Goal: Obtain resource: Download file/media

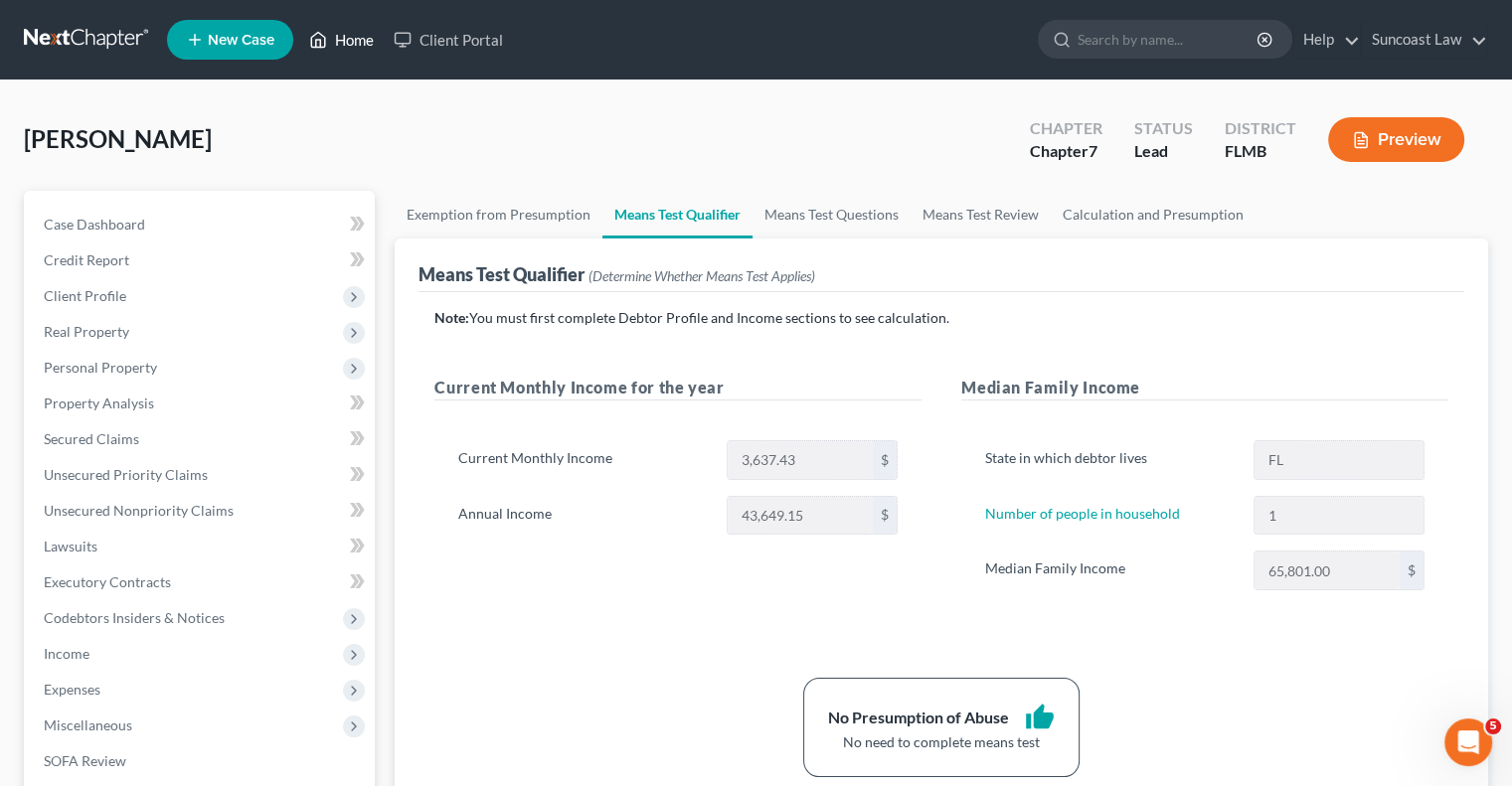
click at [359, 36] on link "Home" at bounding box center [341, 40] width 85 height 36
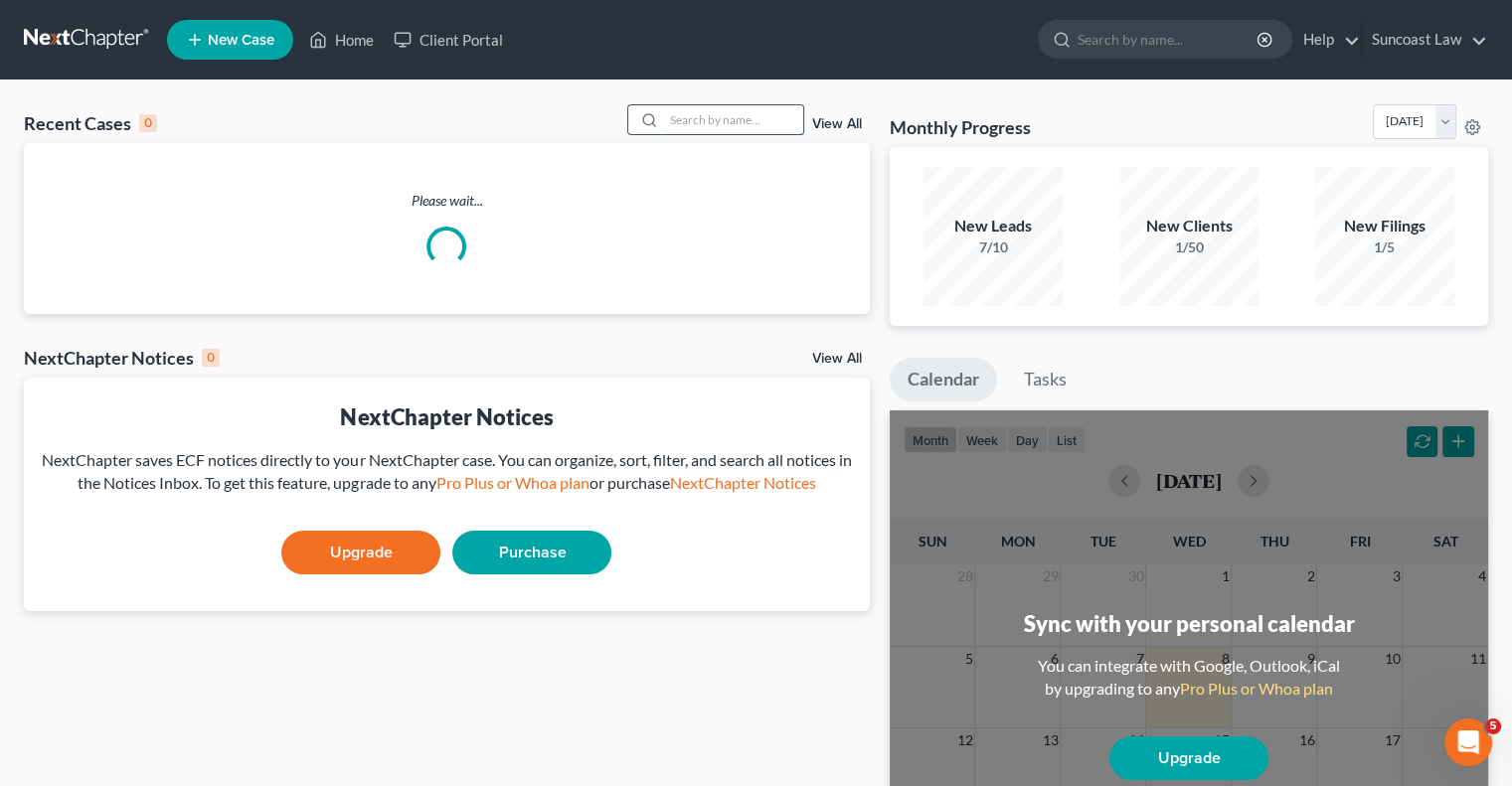
click at [684, 118] on input "search" at bounding box center [734, 119] width 139 height 29
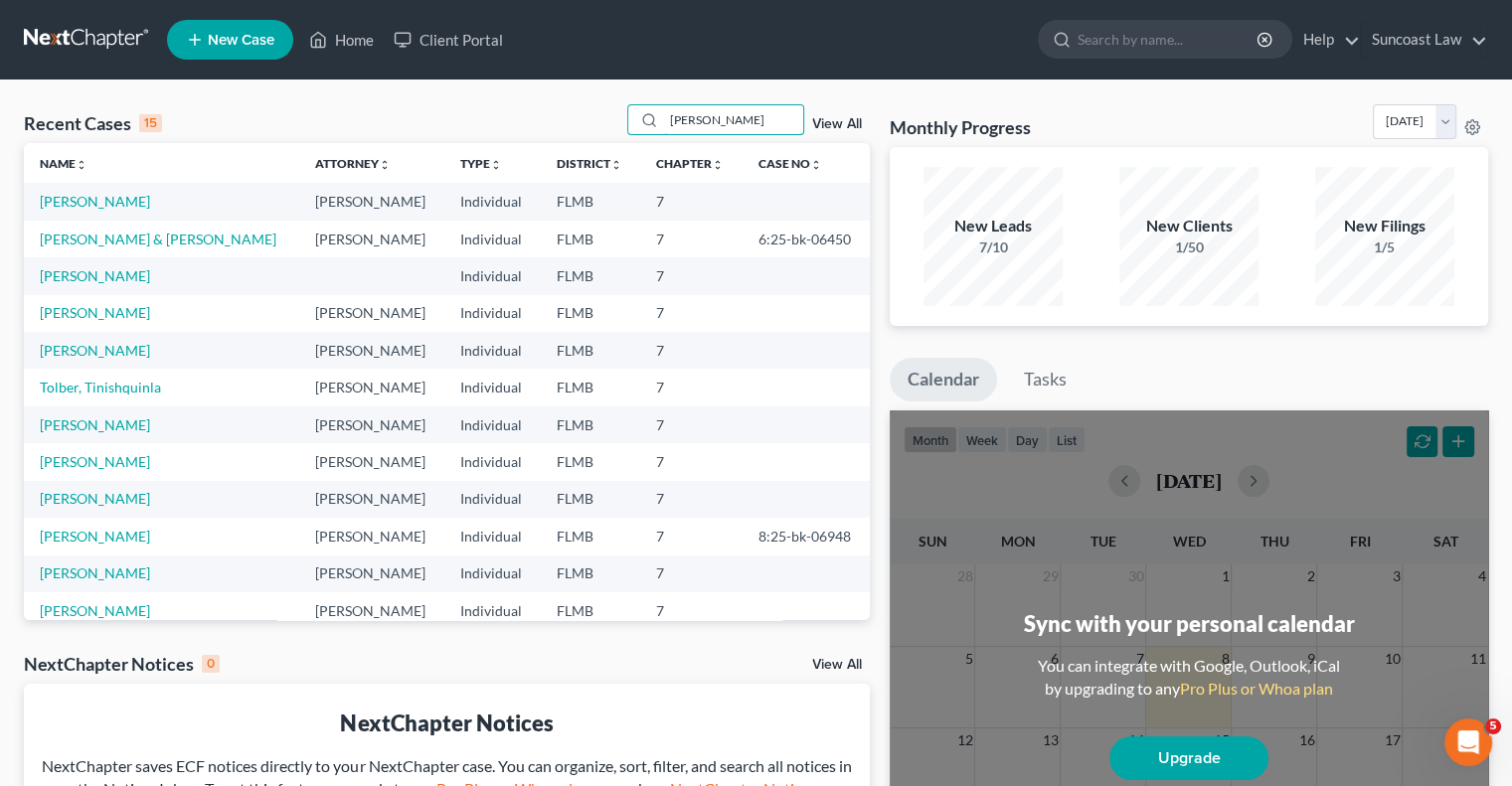
type input "[PERSON_NAME]"
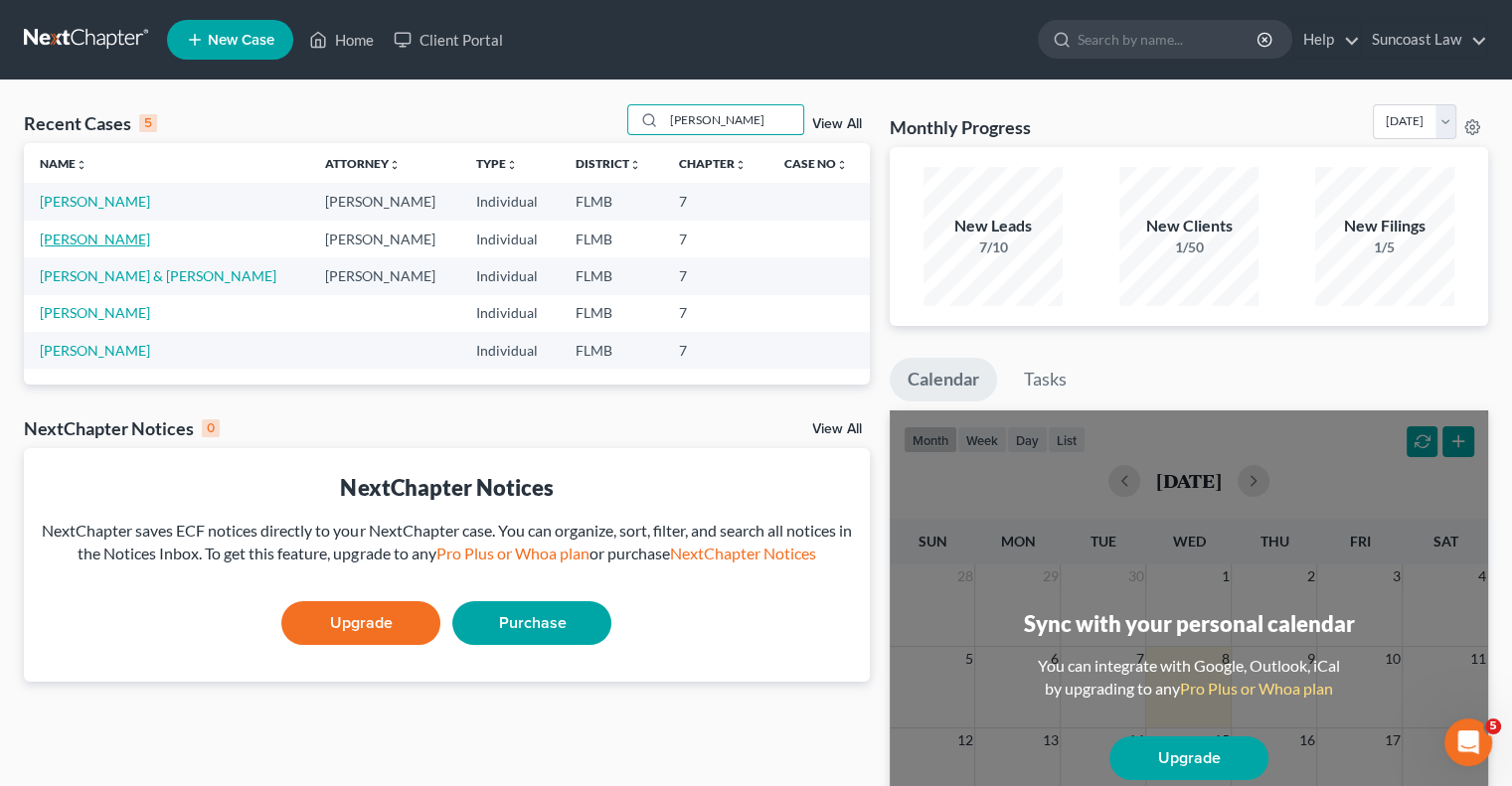
click at [101, 236] on link "[PERSON_NAME]" at bounding box center [95, 239] width 110 height 17
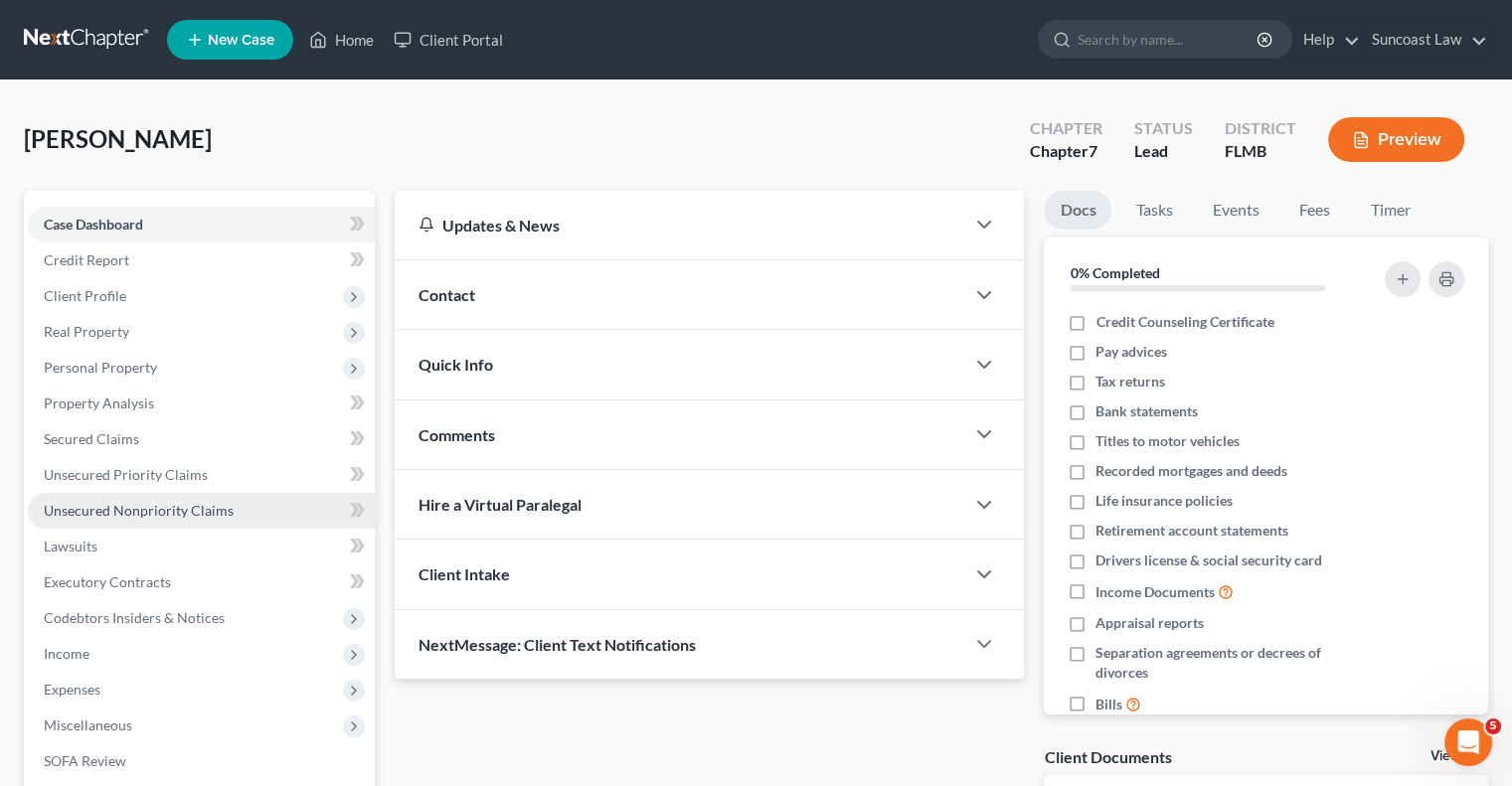
click at [187, 499] on link "Unsecured Nonpriority Claims" at bounding box center [201, 510] width 347 height 36
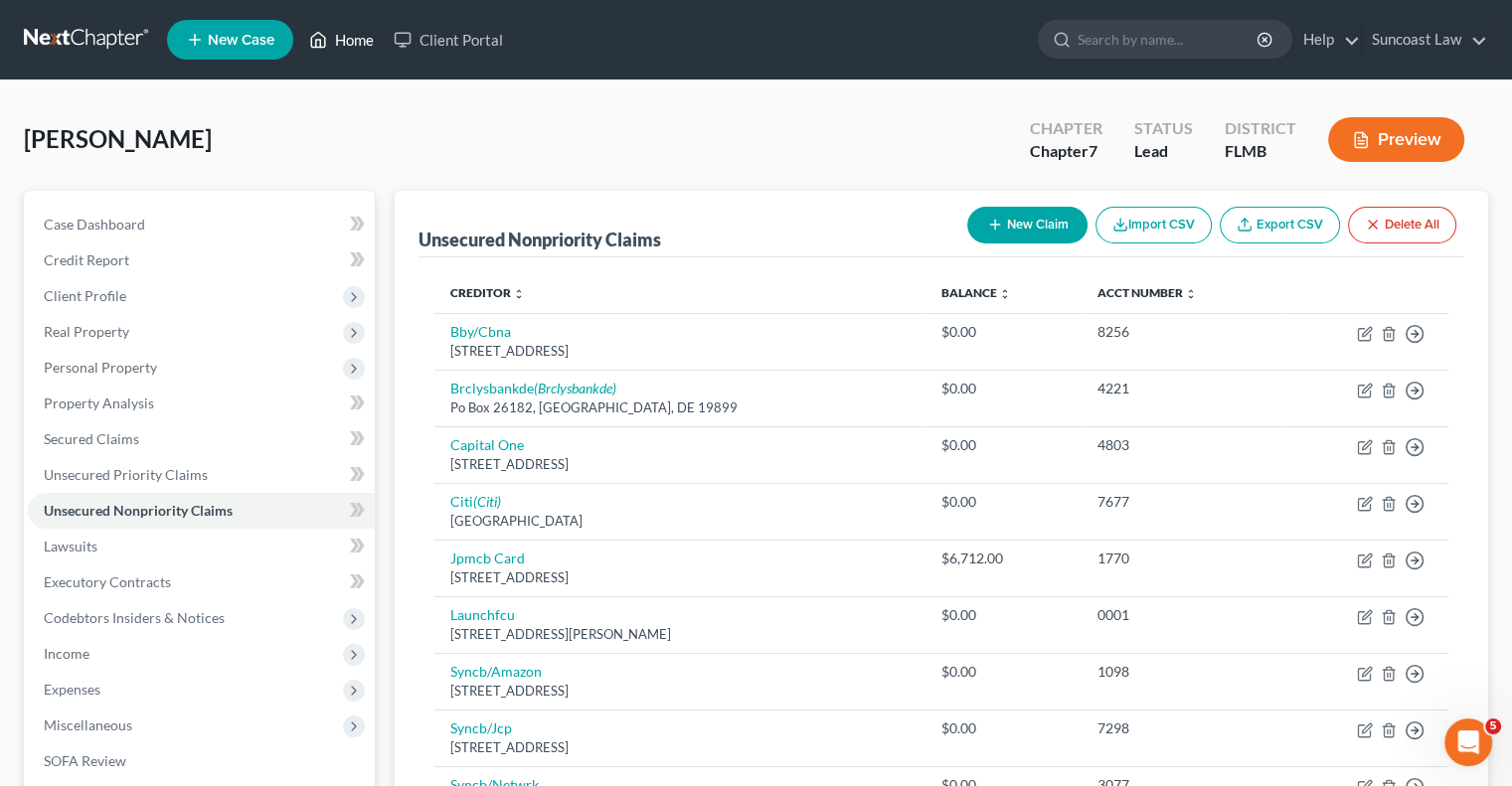
click at [341, 38] on link "Home" at bounding box center [341, 40] width 85 height 36
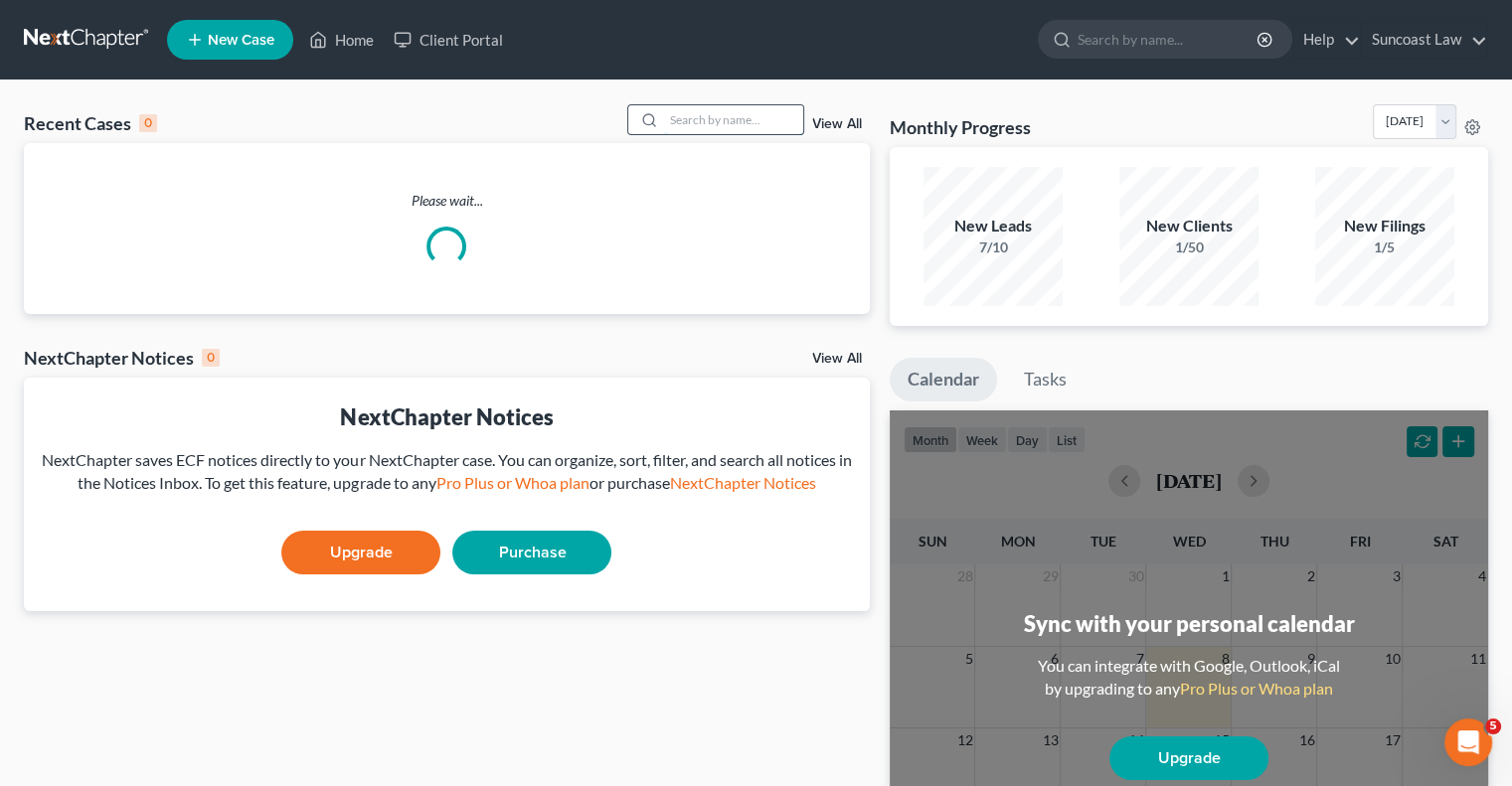
click at [704, 117] on input "search" at bounding box center [734, 119] width 139 height 29
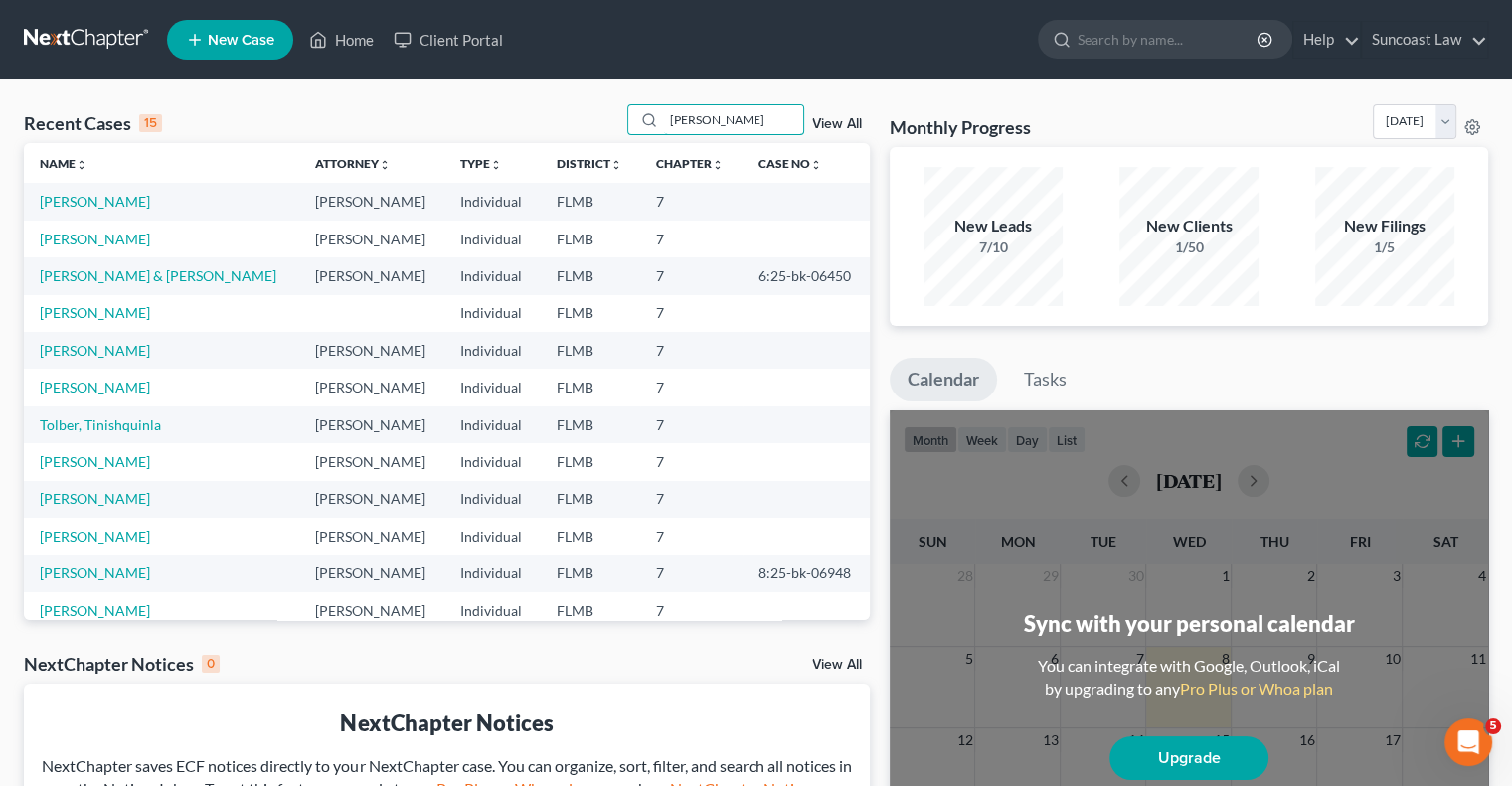
type input "[PERSON_NAME]"
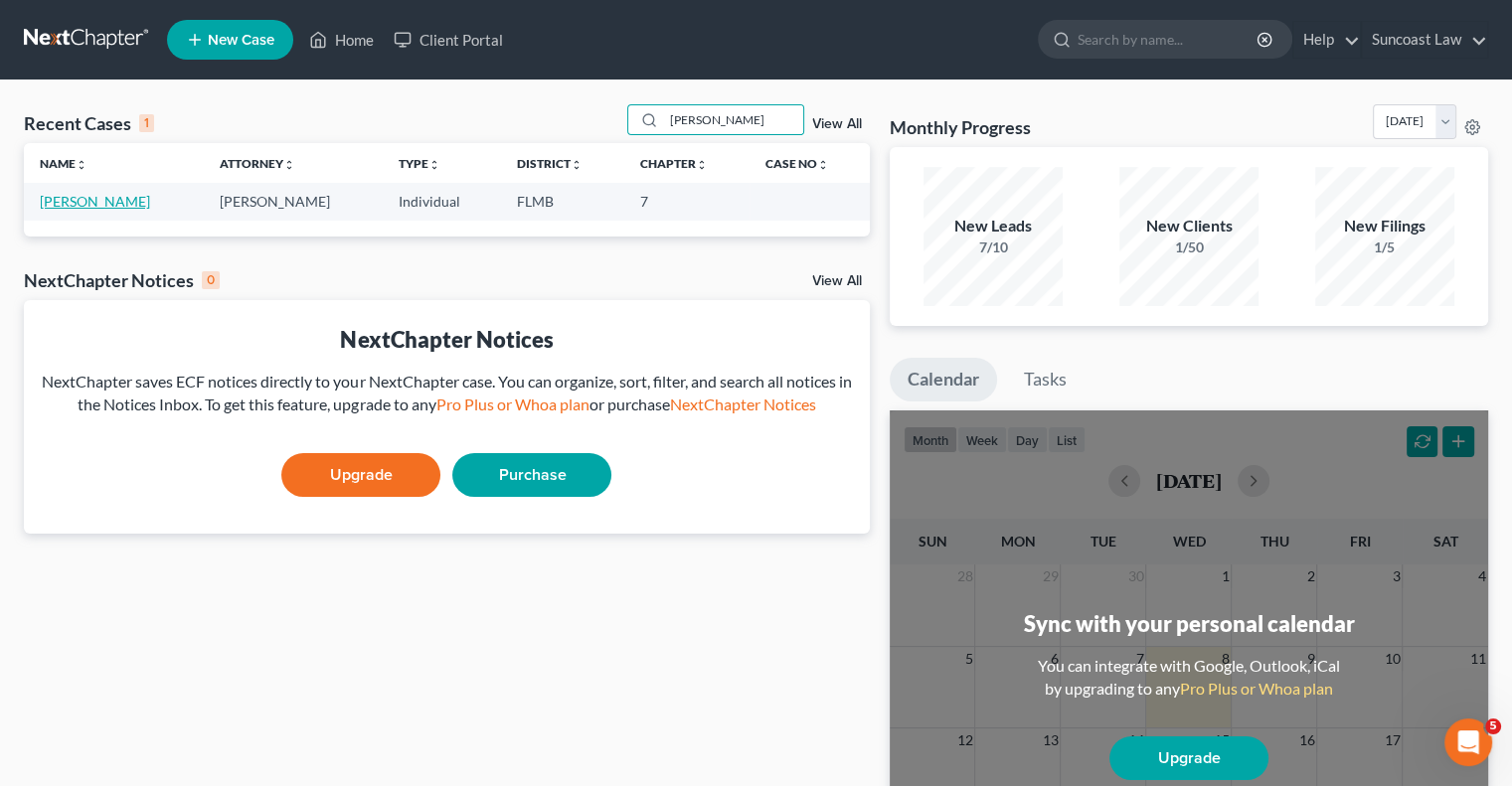
click at [121, 206] on link "[PERSON_NAME]" at bounding box center [95, 201] width 110 height 17
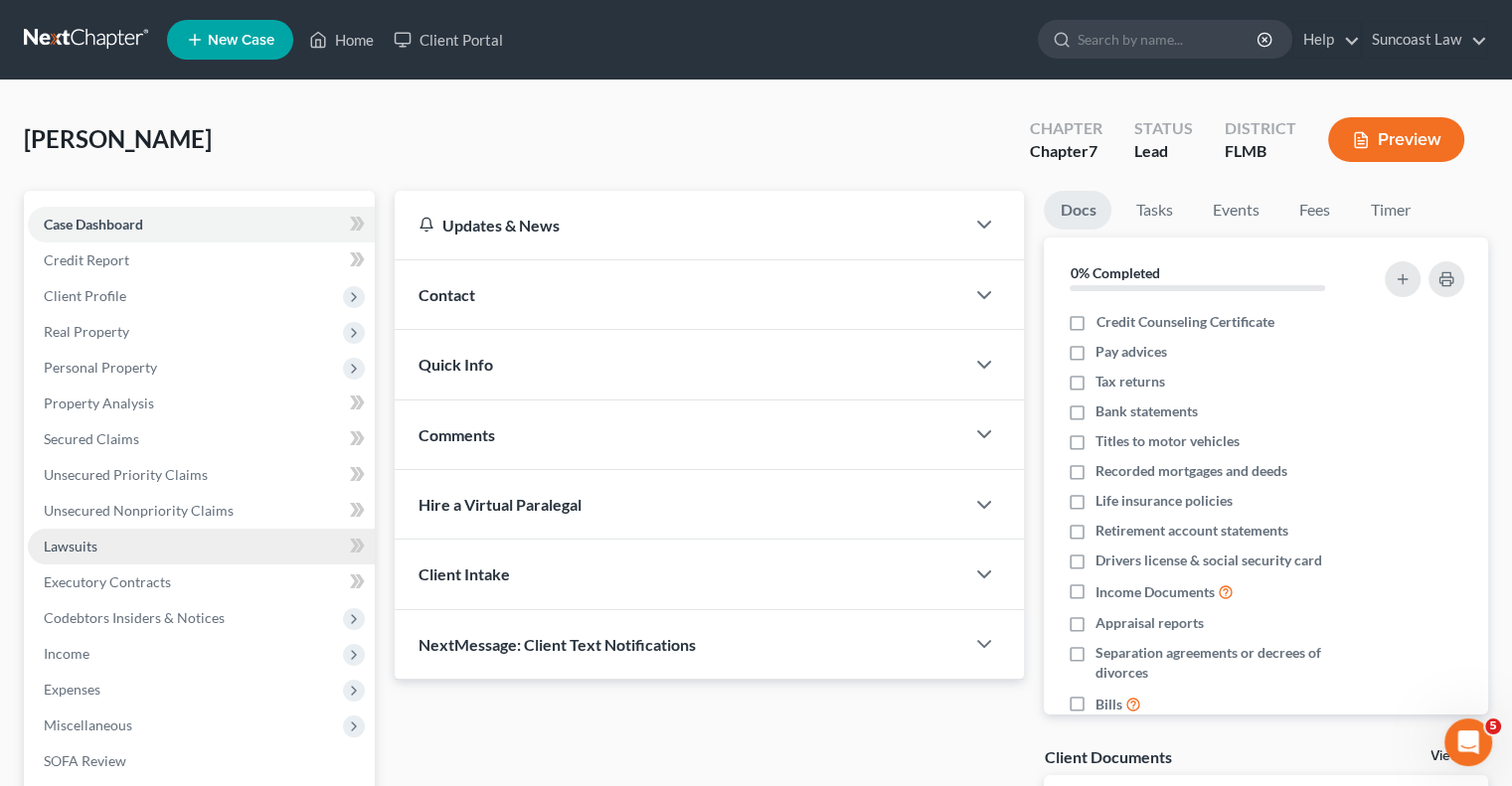
scroll to position [269, 0]
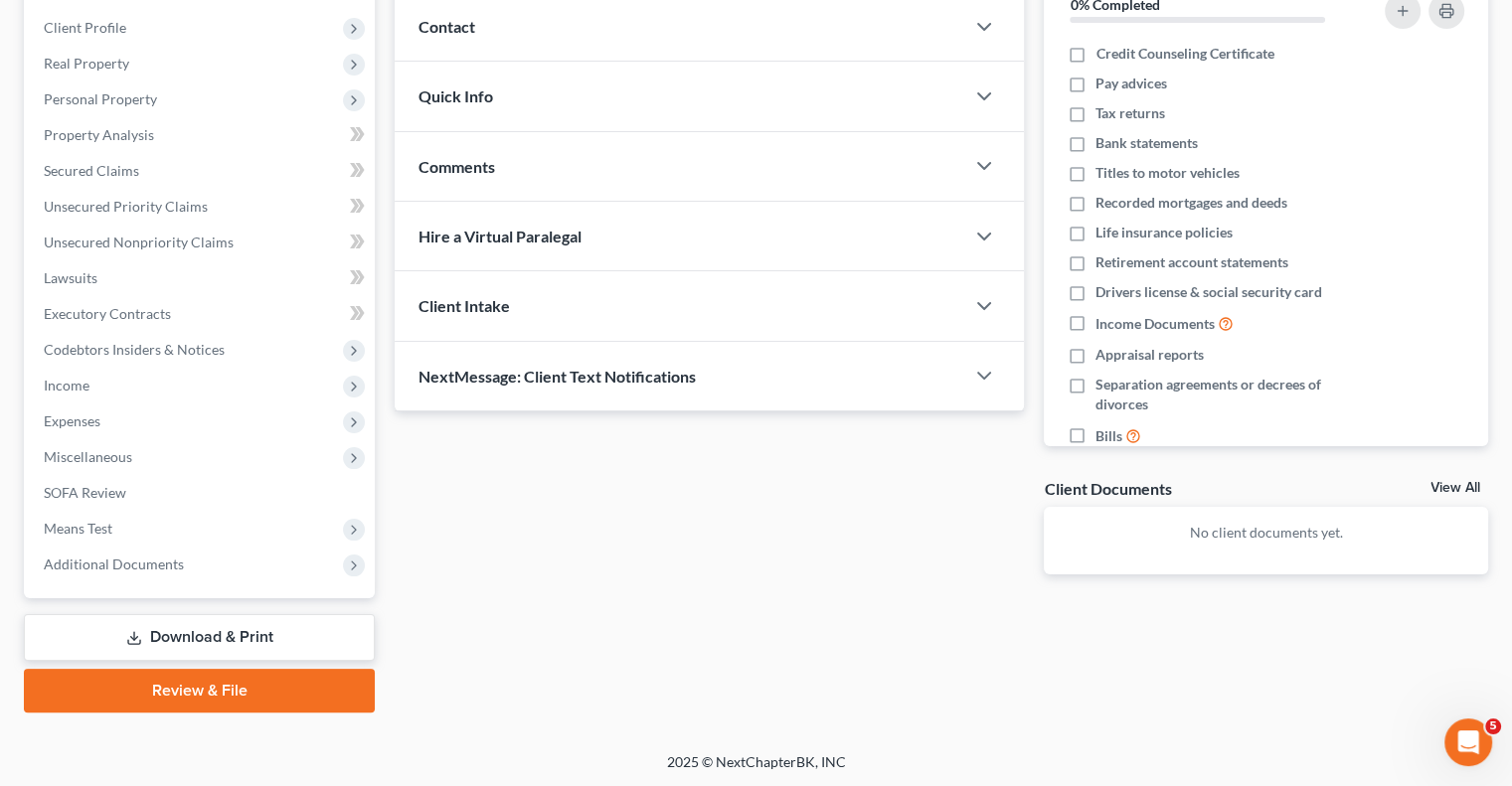
drag, startPoint x: 198, startPoint y: 633, endPoint x: 1045, endPoint y: 508, distance: 856.2
click at [198, 632] on link "Download & Print" at bounding box center [199, 637] width 351 height 47
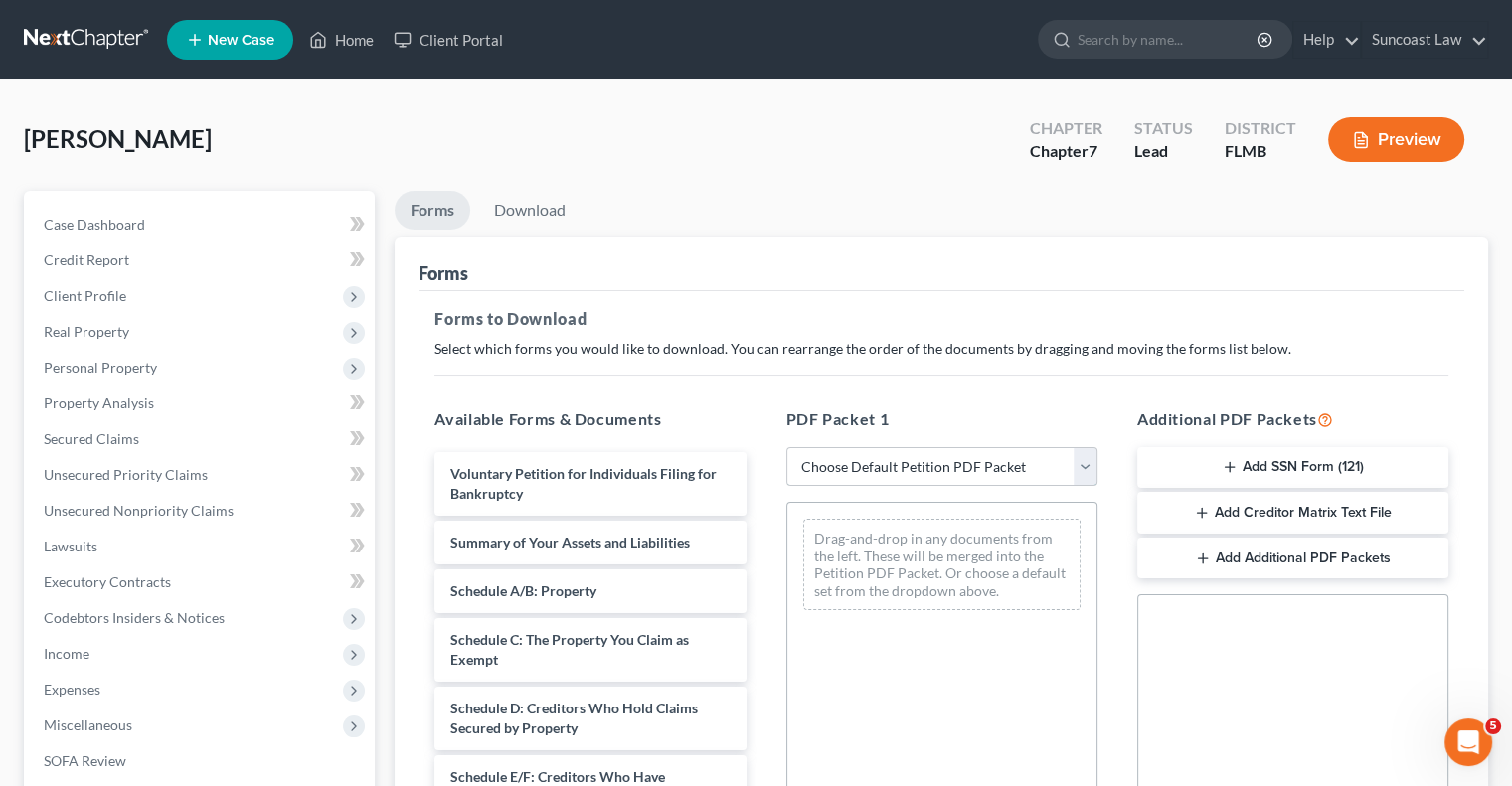
click at [943, 464] on select "Choose Default Petition PDF Packet Complete Bankruptcy Petition (all forms and …" at bounding box center [942, 467] width 312 height 40
select select "0"
click at [786, 447] on select "Choose Default Petition PDF Packet Complete Bankruptcy Petition (all forms and …" at bounding box center [942, 467] width 312 height 40
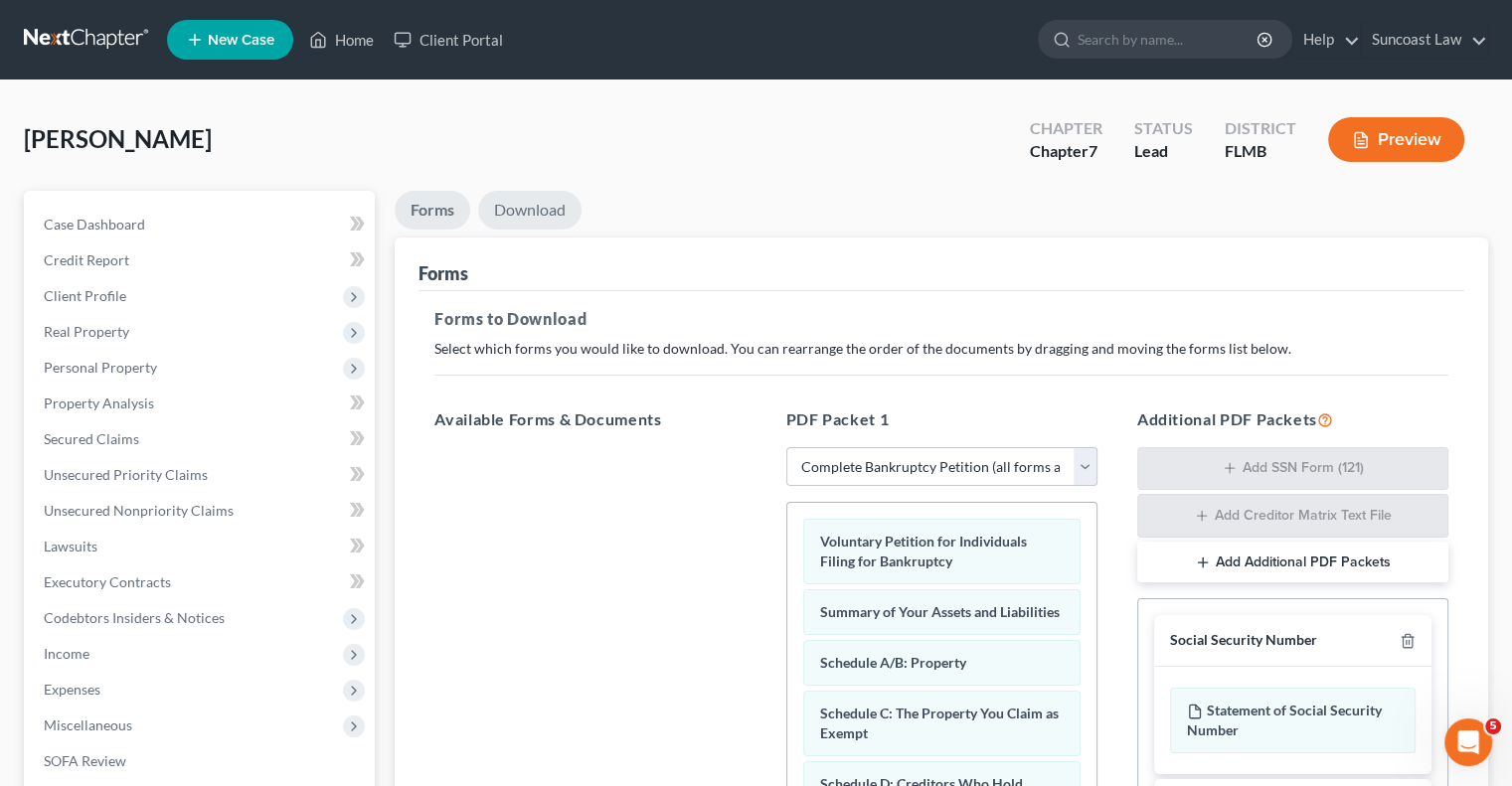
click at [531, 212] on link "Download" at bounding box center [530, 210] width 104 height 39
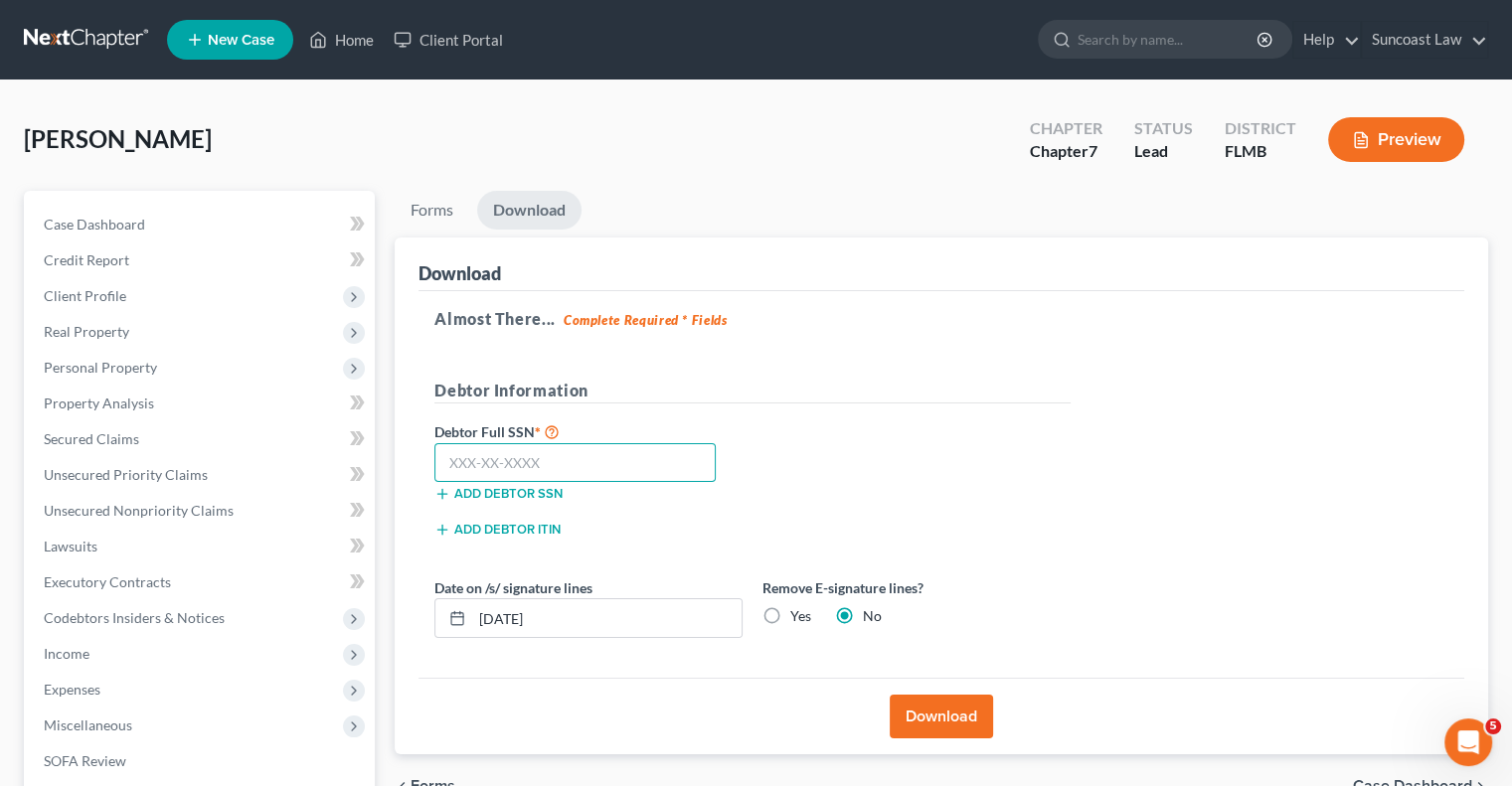
drag, startPoint x: 559, startPoint y: 464, endPoint x: 605, endPoint y: 369, distance: 105.6
click at [559, 464] on input "text" at bounding box center [574, 463] width 282 height 40
type input "102-78-1326"
drag, startPoint x: 581, startPoint y: 611, endPoint x: 499, endPoint y: 603, distance: 82.4
click at [499, 603] on input "[DATE]" at bounding box center [606, 618] width 270 height 38
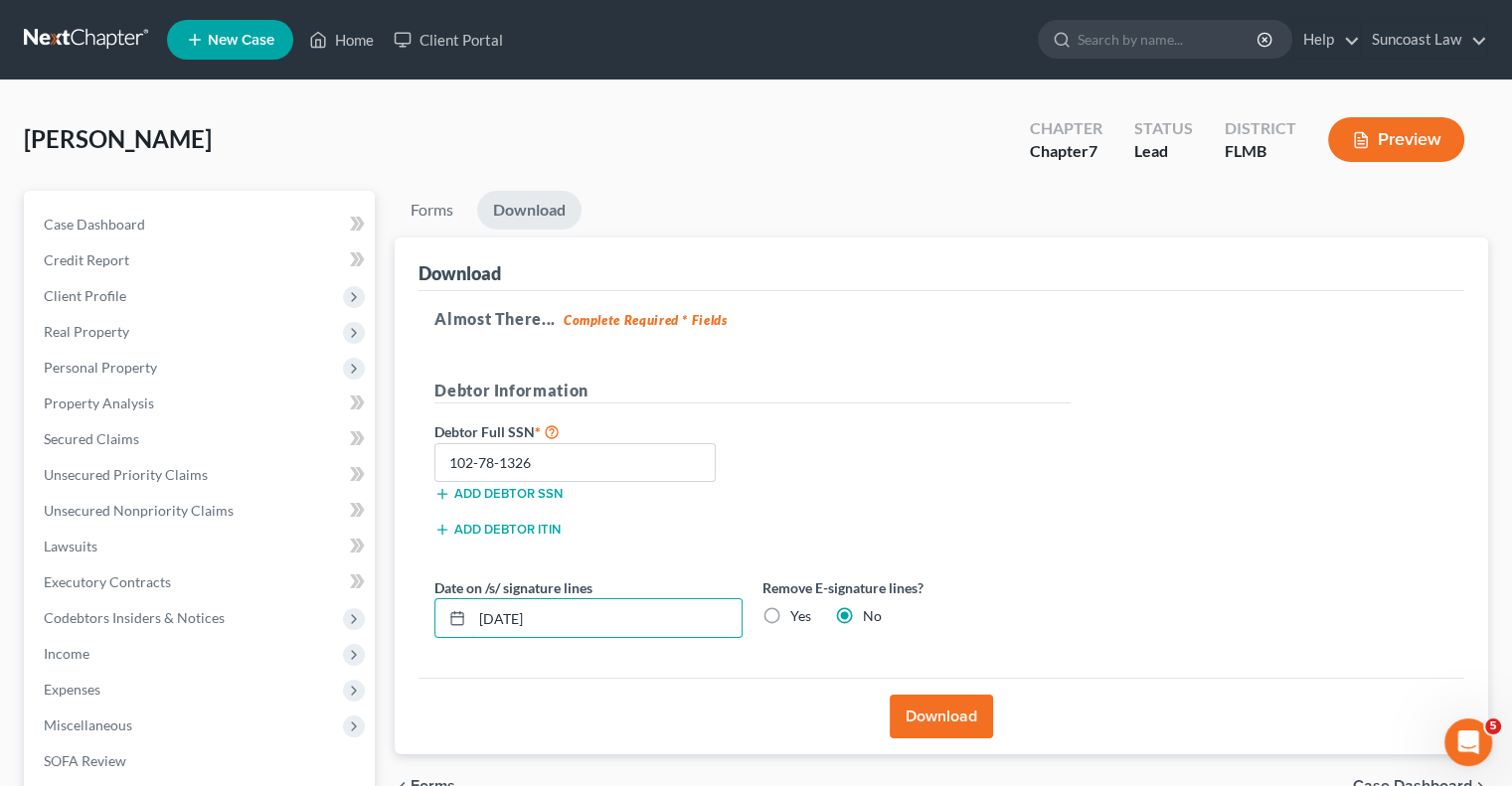
type input "[DATE]"
click at [790, 613] on label "Yes" at bounding box center [800, 616] width 21 height 20
click at [798, 613] on input "Yes" at bounding box center [804, 612] width 13 height 13
radio input "true"
radio input "false"
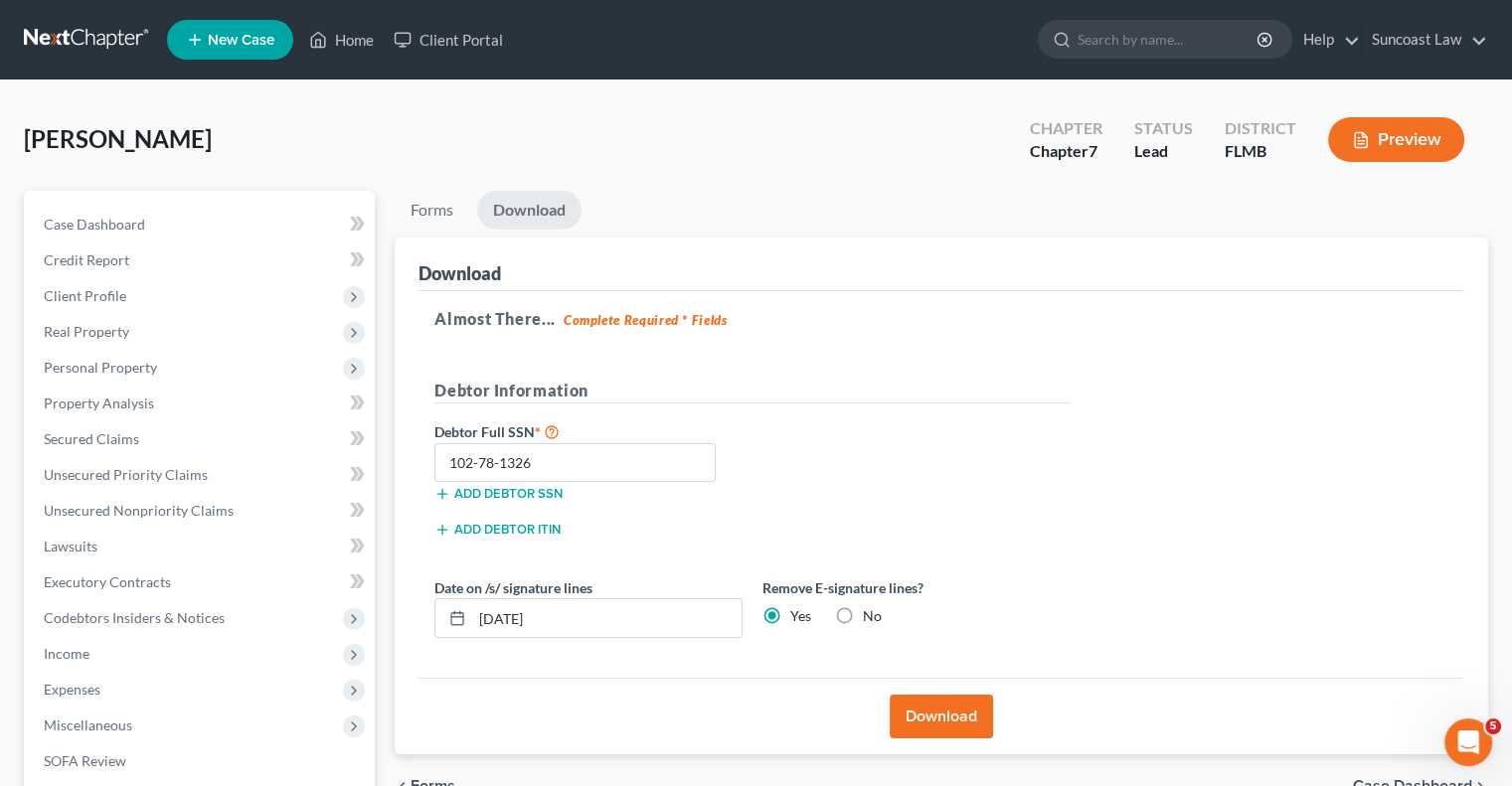
click at [963, 710] on button "Download" at bounding box center [942, 716] width 104 height 44
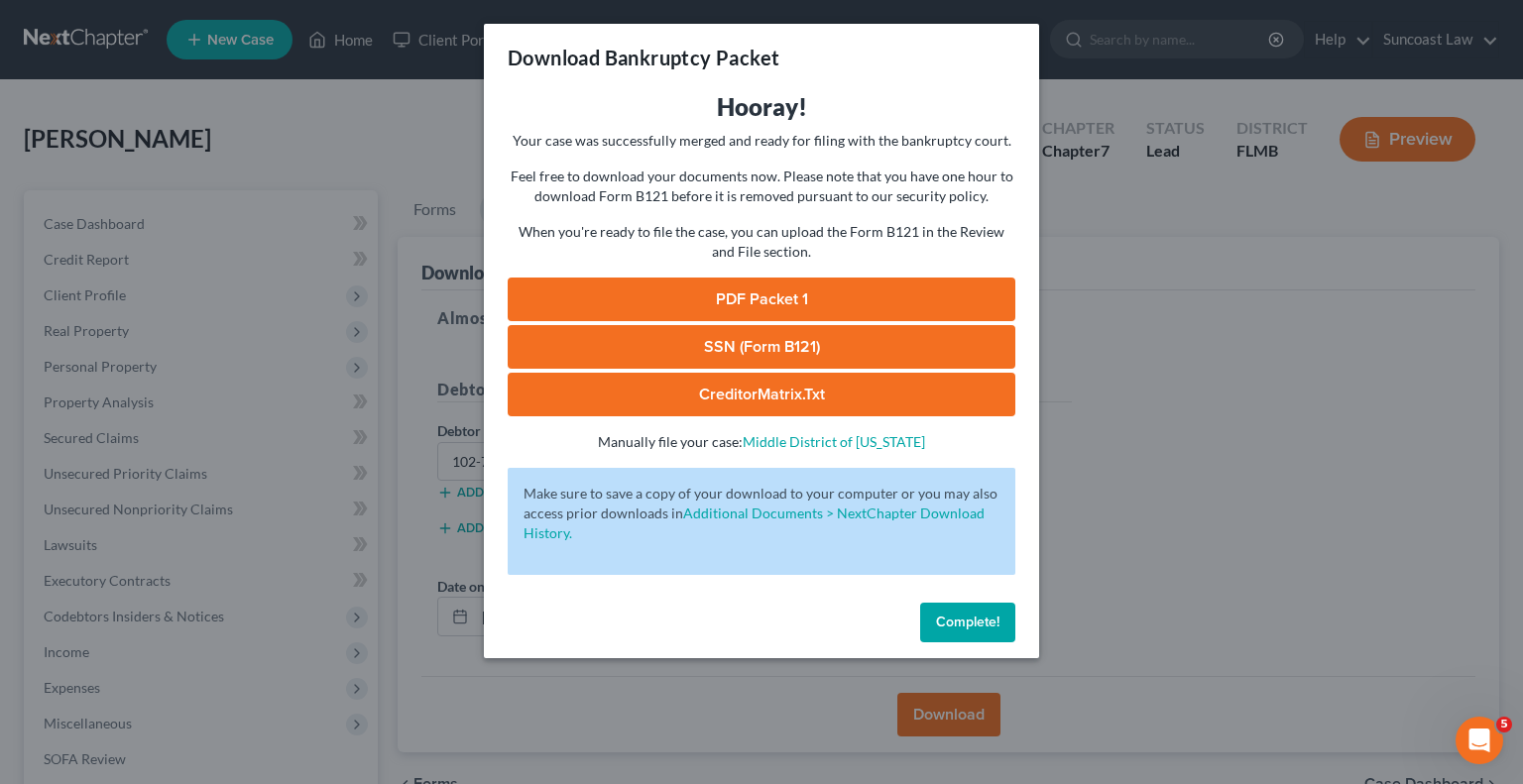
click at [859, 341] on link "SSN (Form B121)" at bounding box center [761, 347] width 507 height 44
click at [777, 307] on link "PDF Packet 1" at bounding box center [761, 300] width 507 height 44
click at [992, 621] on span "Complete!" at bounding box center [968, 621] width 64 height 17
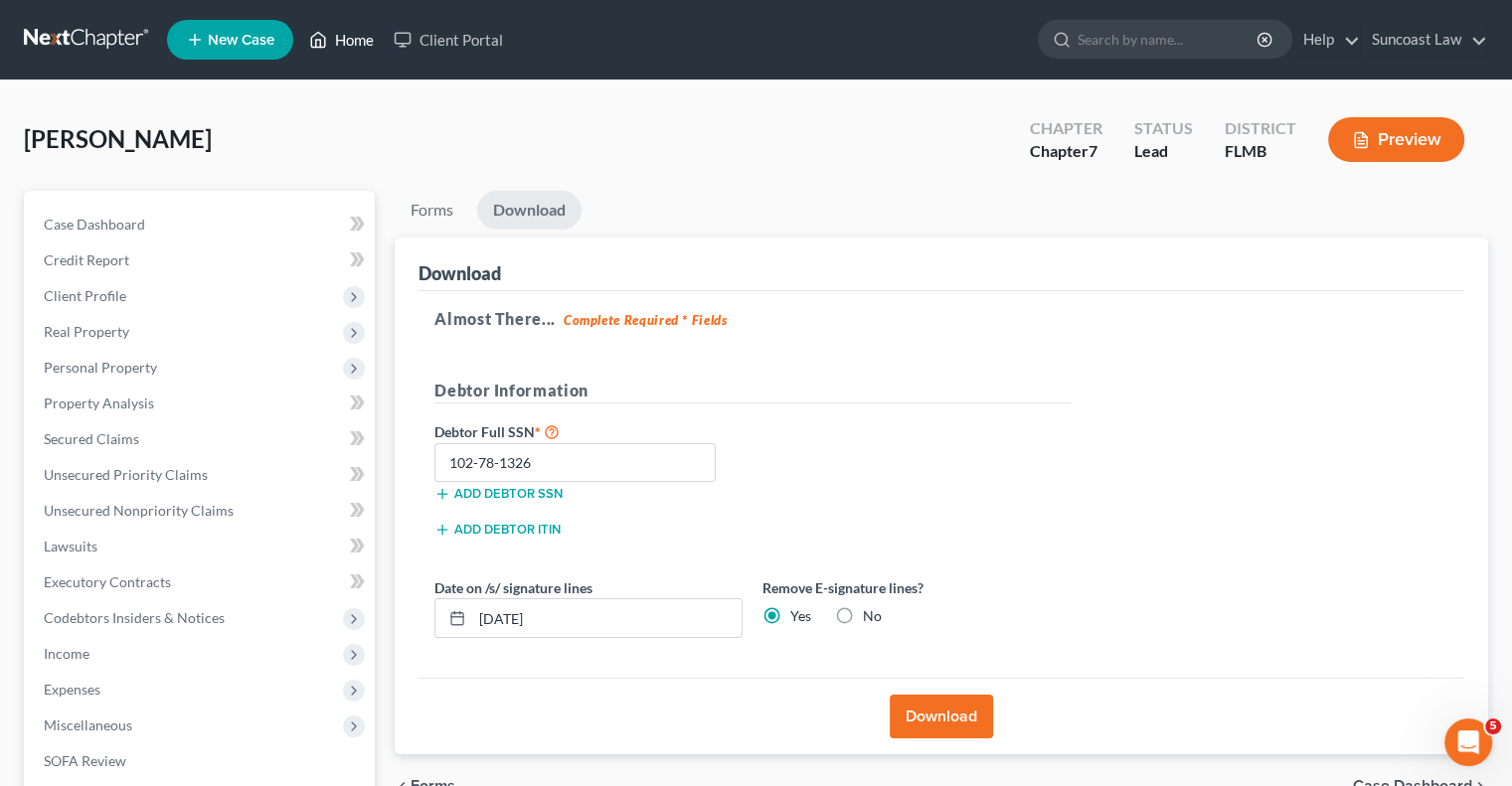
click at [364, 36] on link "Home" at bounding box center [341, 40] width 85 height 36
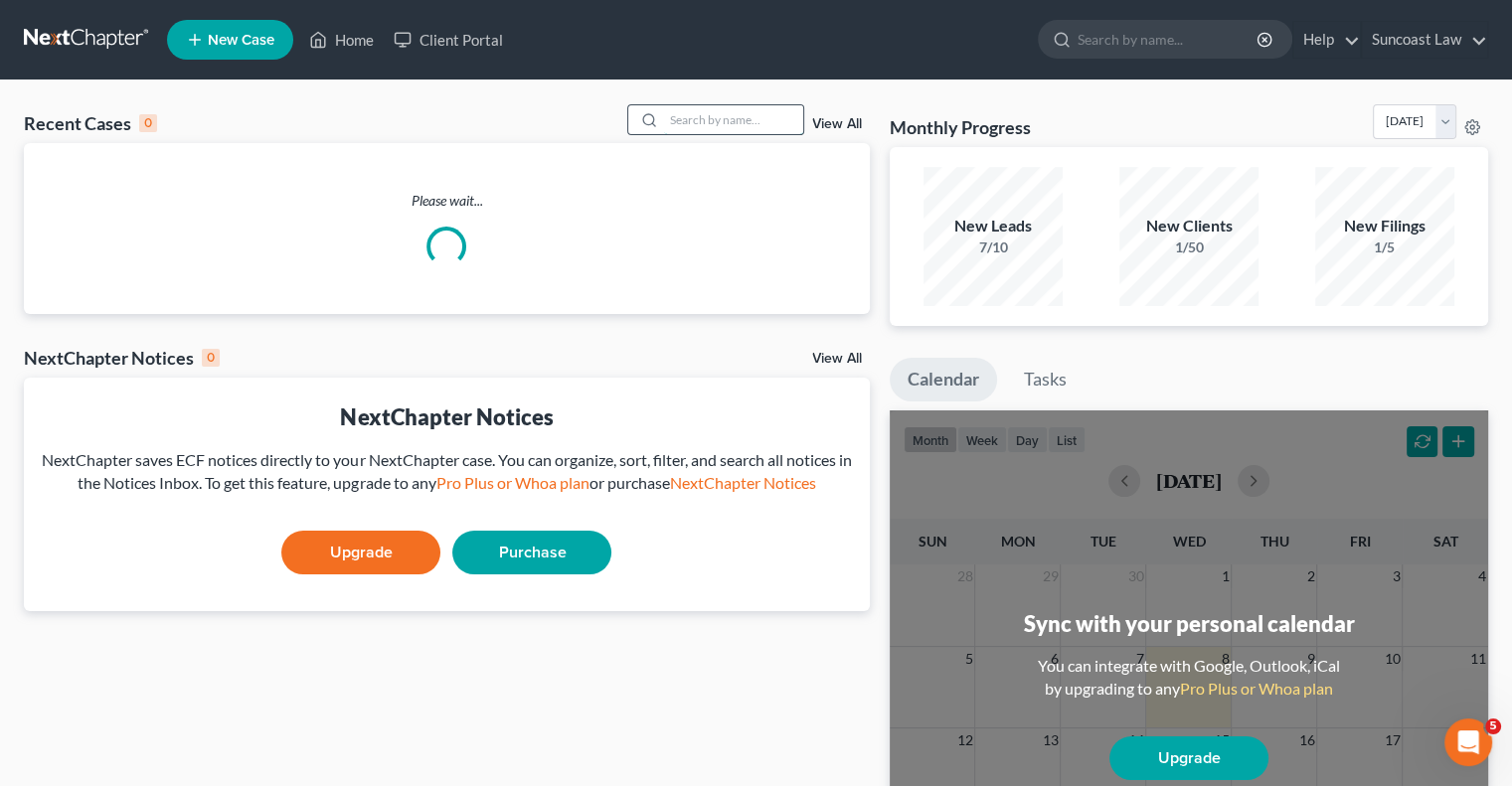
click at [764, 126] on input "search" at bounding box center [734, 119] width 139 height 29
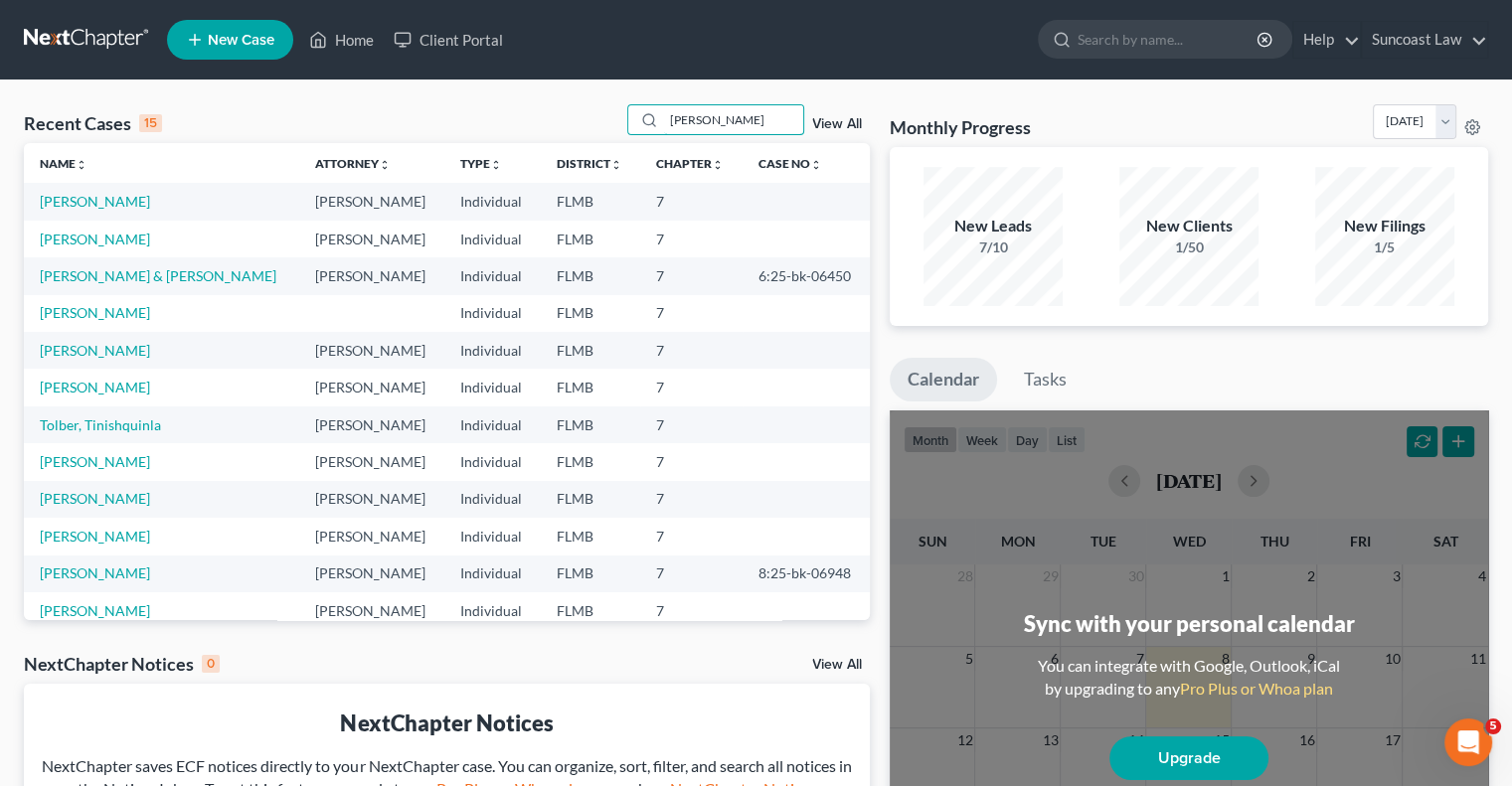
type input "[PERSON_NAME]"
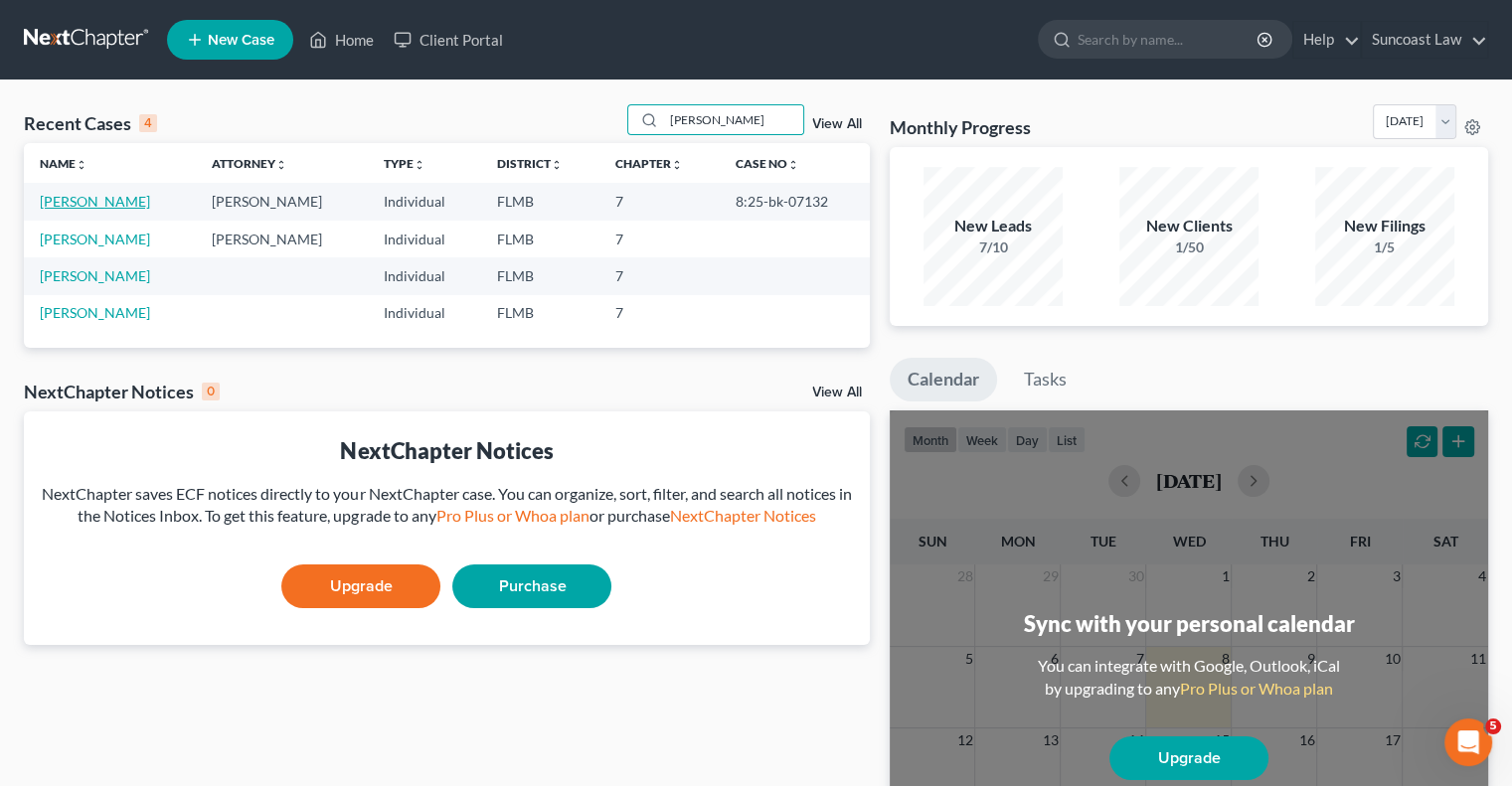
click at [89, 202] on link "[PERSON_NAME]" at bounding box center [95, 201] width 110 height 17
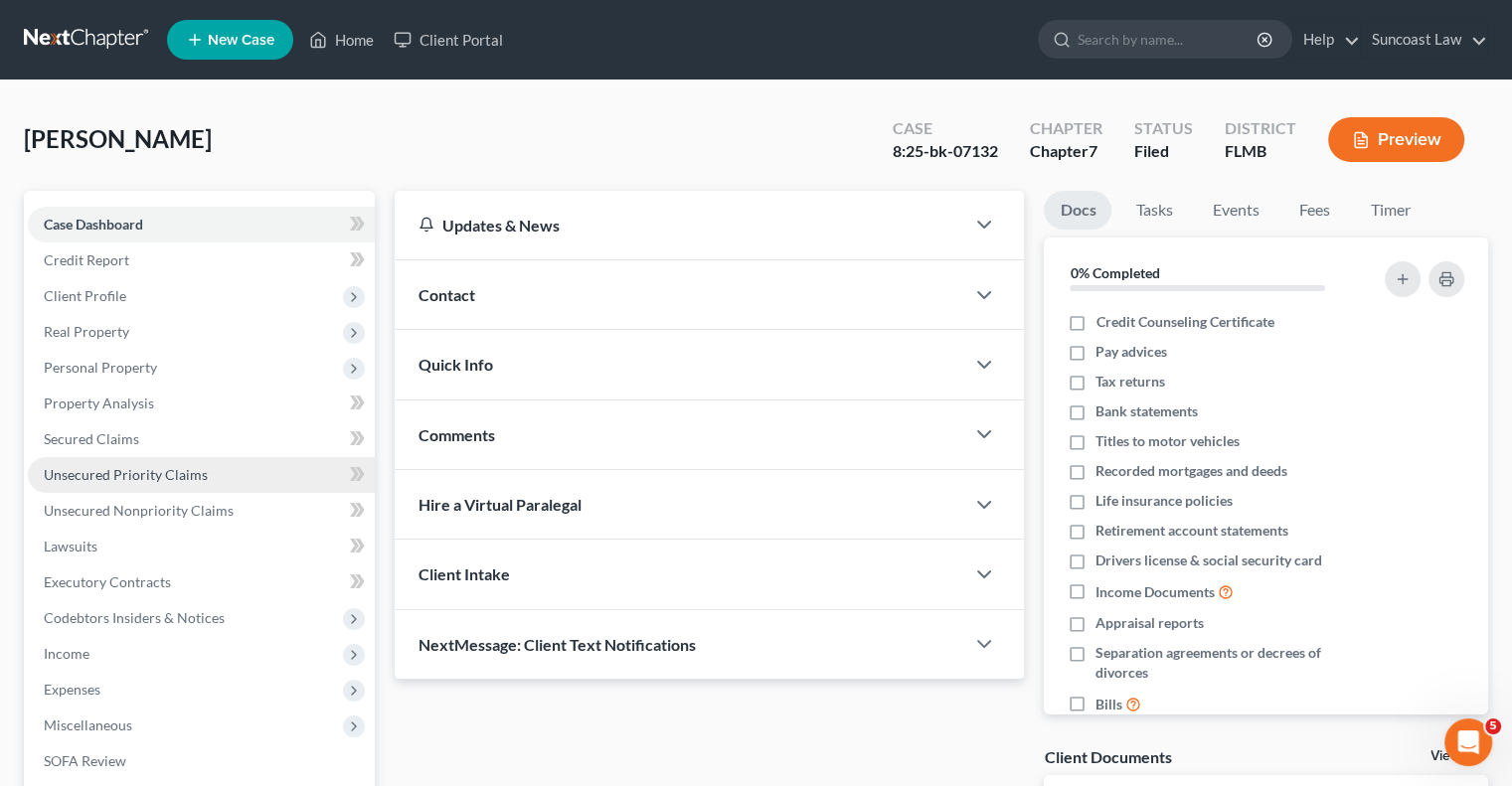
scroll to position [269, 0]
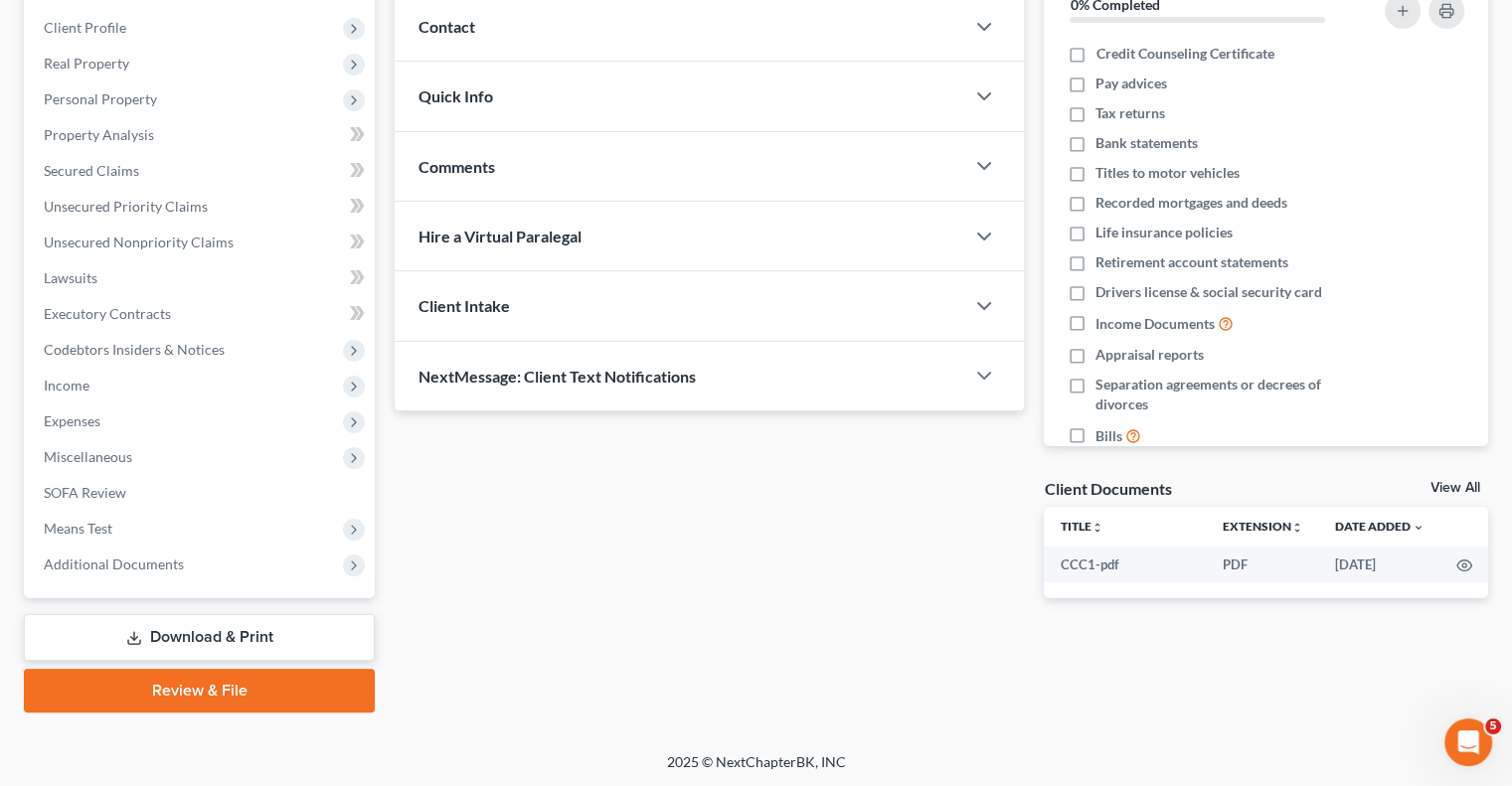
drag, startPoint x: 229, startPoint y: 633, endPoint x: 978, endPoint y: 456, distance: 769.6
click at [229, 633] on link "Download & Print" at bounding box center [199, 637] width 351 height 47
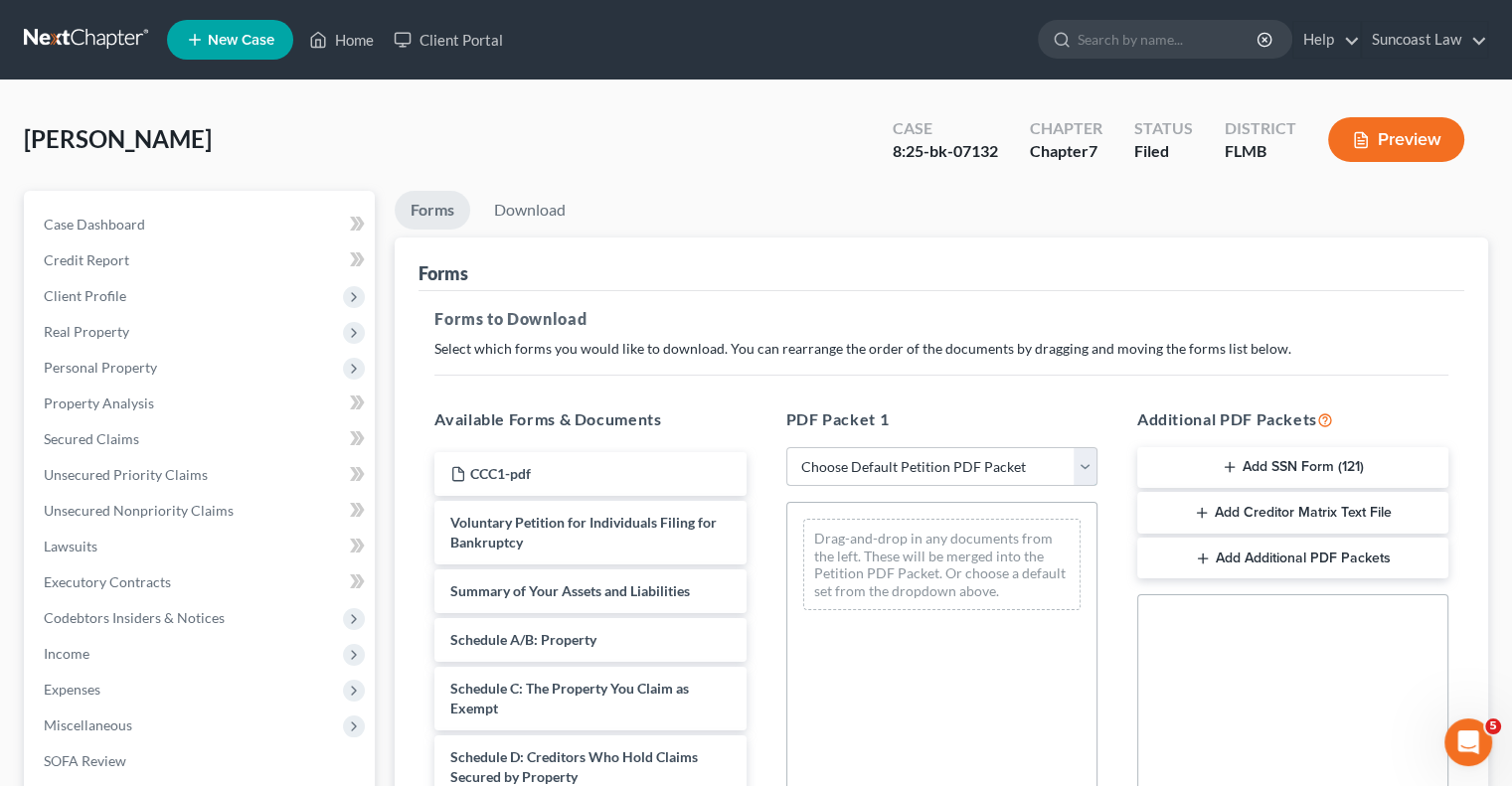
click at [928, 465] on select "Choose Default Petition PDF Packet Complete Bankruptcy Petition (all forms and …" at bounding box center [942, 467] width 312 height 40
select select "0"
click at [786, 447] on select "Choose Default Petition PDF Packet Complete Bankruptcy Petition (all forms and …" at bounding box center [942, 467] width 312 height 40
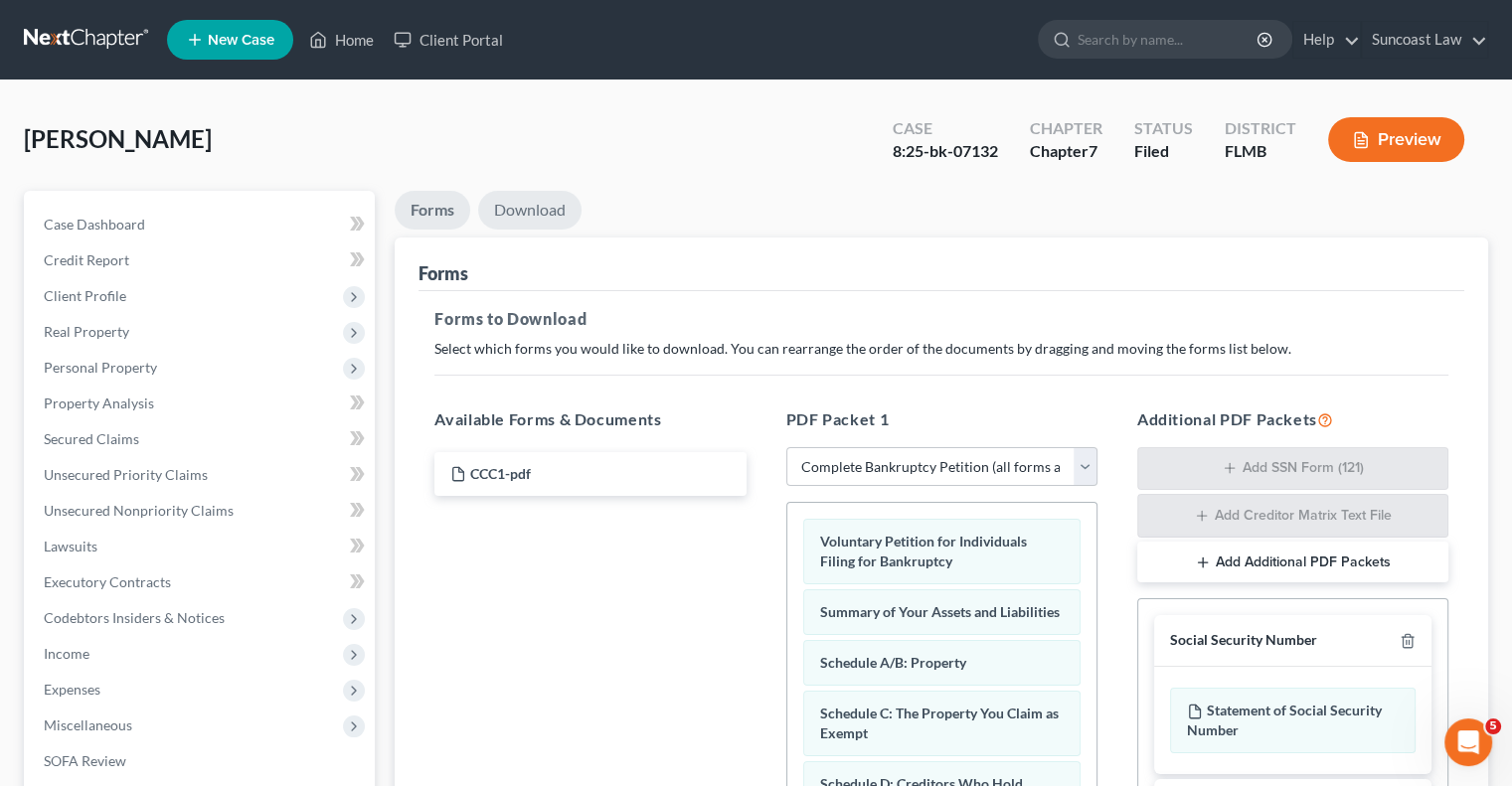
drag, startPoint x: 544, startPoint y: 216, endPoint x: 548, endPoint y: 345, distance: 129.1
click at [543, 216] on link "Download" at bounding box center [530, 210] width 104 height 39
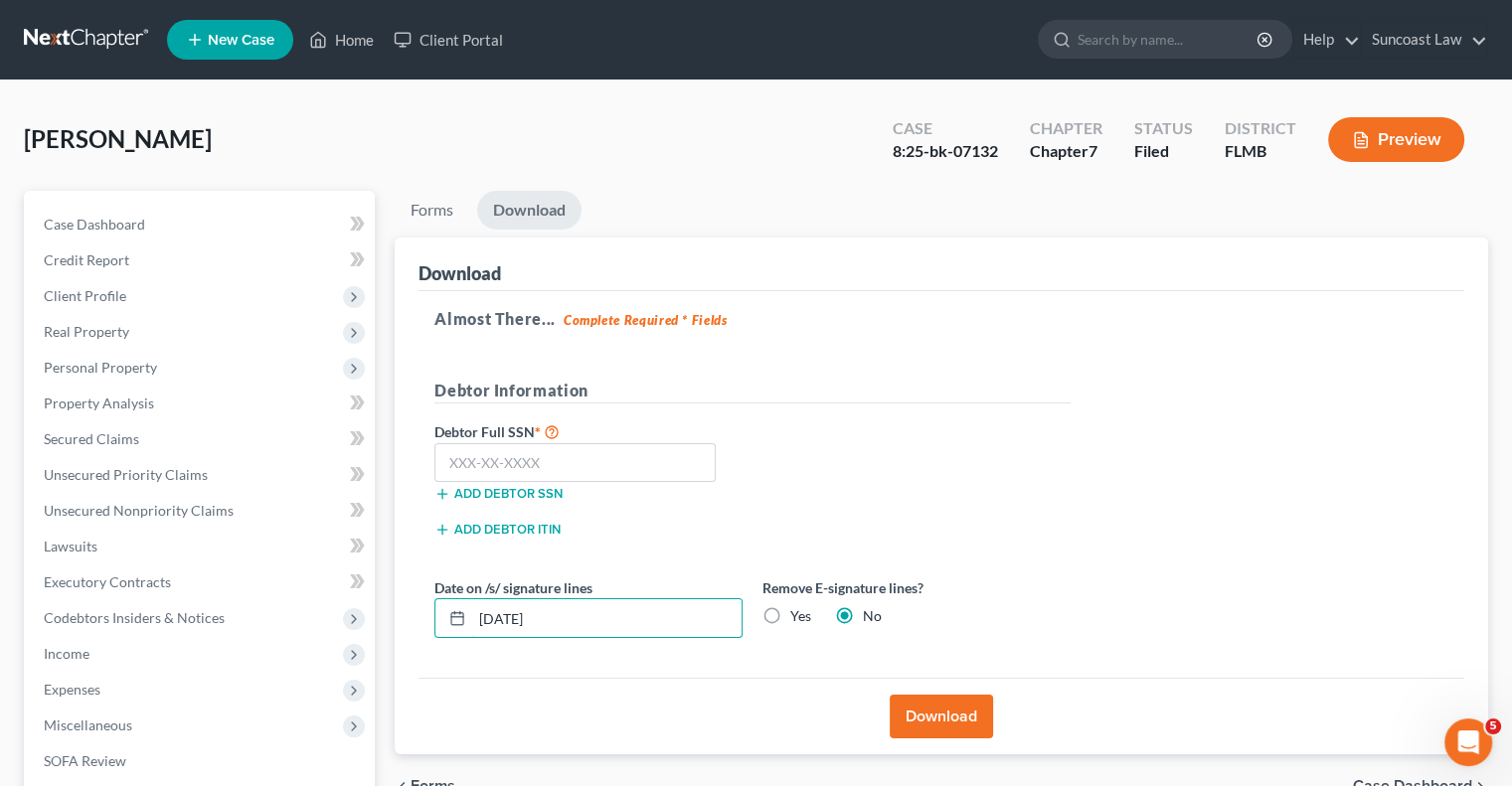
drag, startPoint x: 569, startPoint y: 602, endPoint x: 429, endPoint y: 555, distance: 147.7
click at [439, 591] on div "Date on /s/ signature lines [DATE]" at bounding box center [589, 607] width 328 height 61
type input "[DATE]"
drag, startPoint x: 933, startPoint y: 710, endPoint x: 947, endPoint y: 707, distance: 14.3
click at [936, 707] on button "Download" at bounding box center [942, 716] width 104 height 44
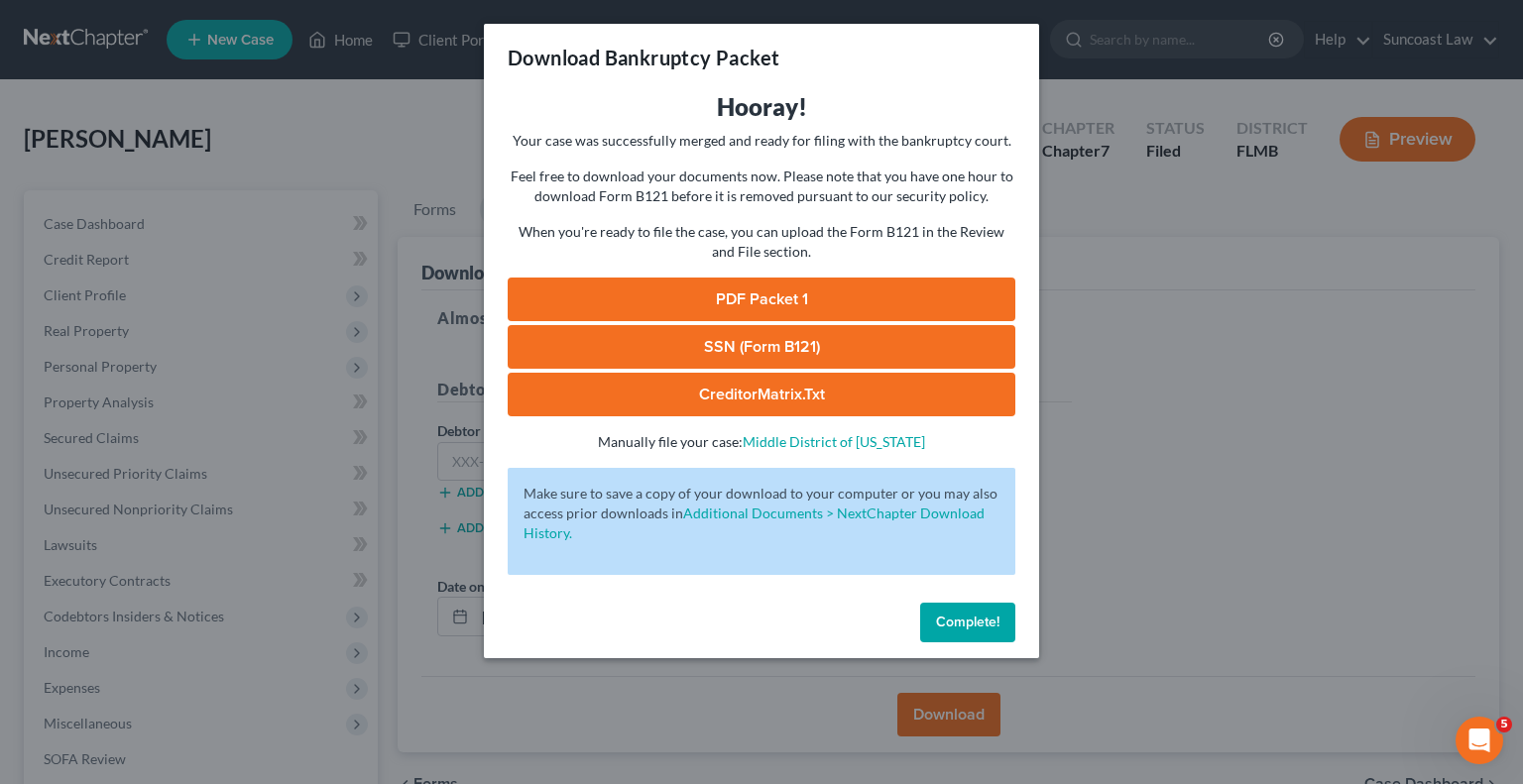
click at [698, 290] on link "PDF Packet 1" at bounding box center [761, 300] width 507 height 44
click at [1005, 621] on button "Complete!" at bounding box center [968, 622] width 95 height 40
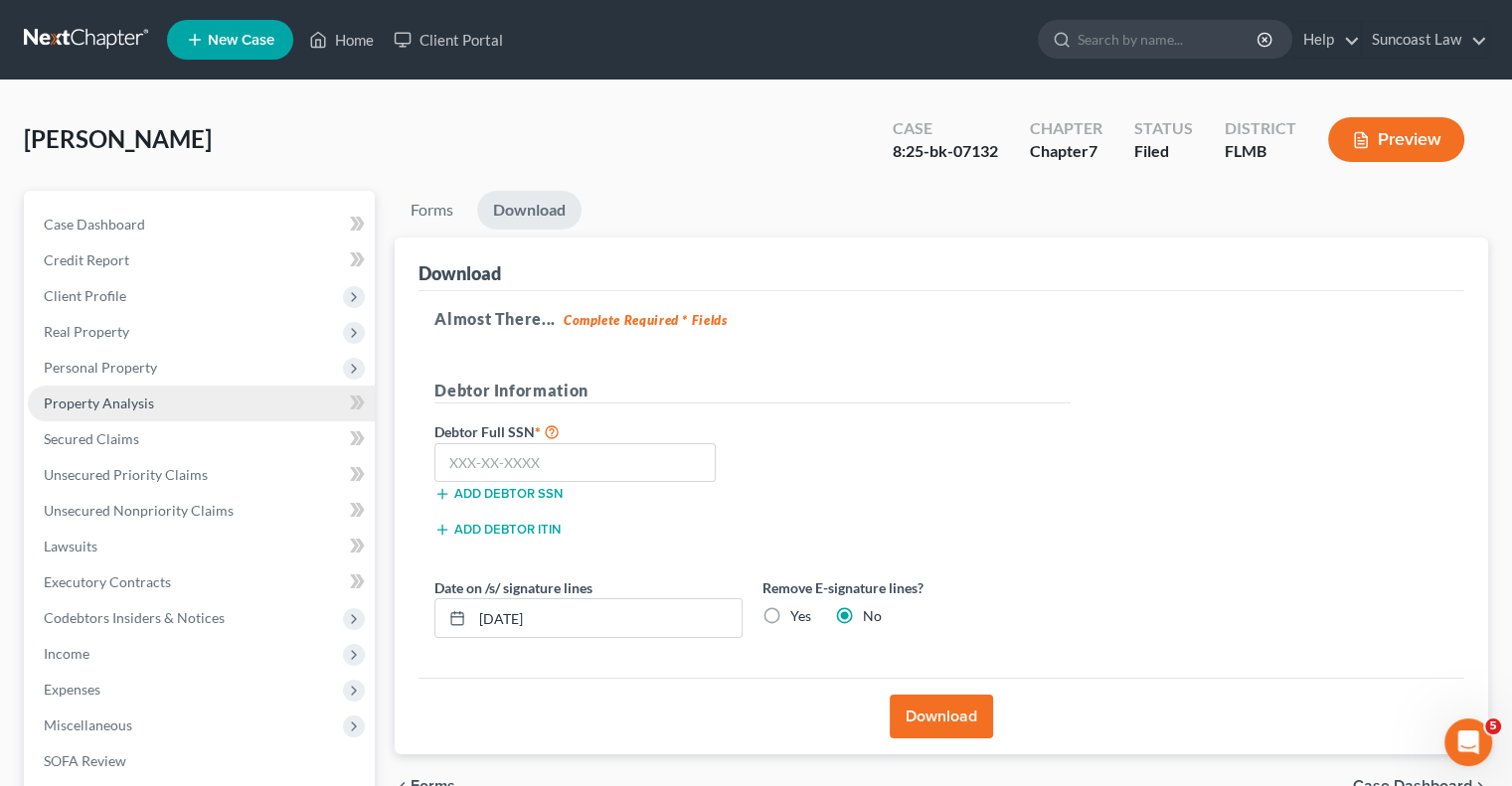
click at [143, 409] on span "Property Analysis" at bounding box center [99, 403] width 110 height 17
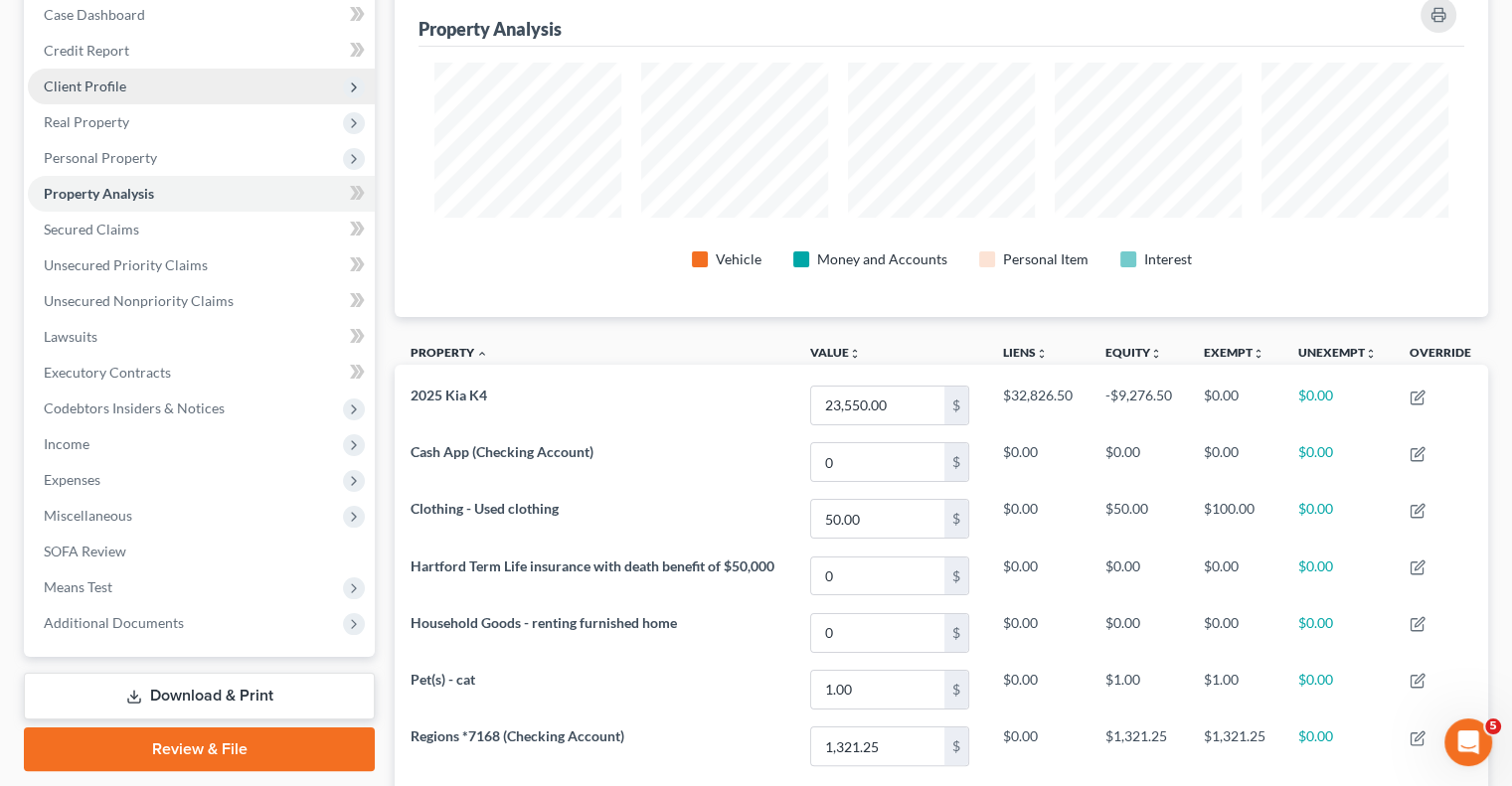
scroll to position [92, 0]
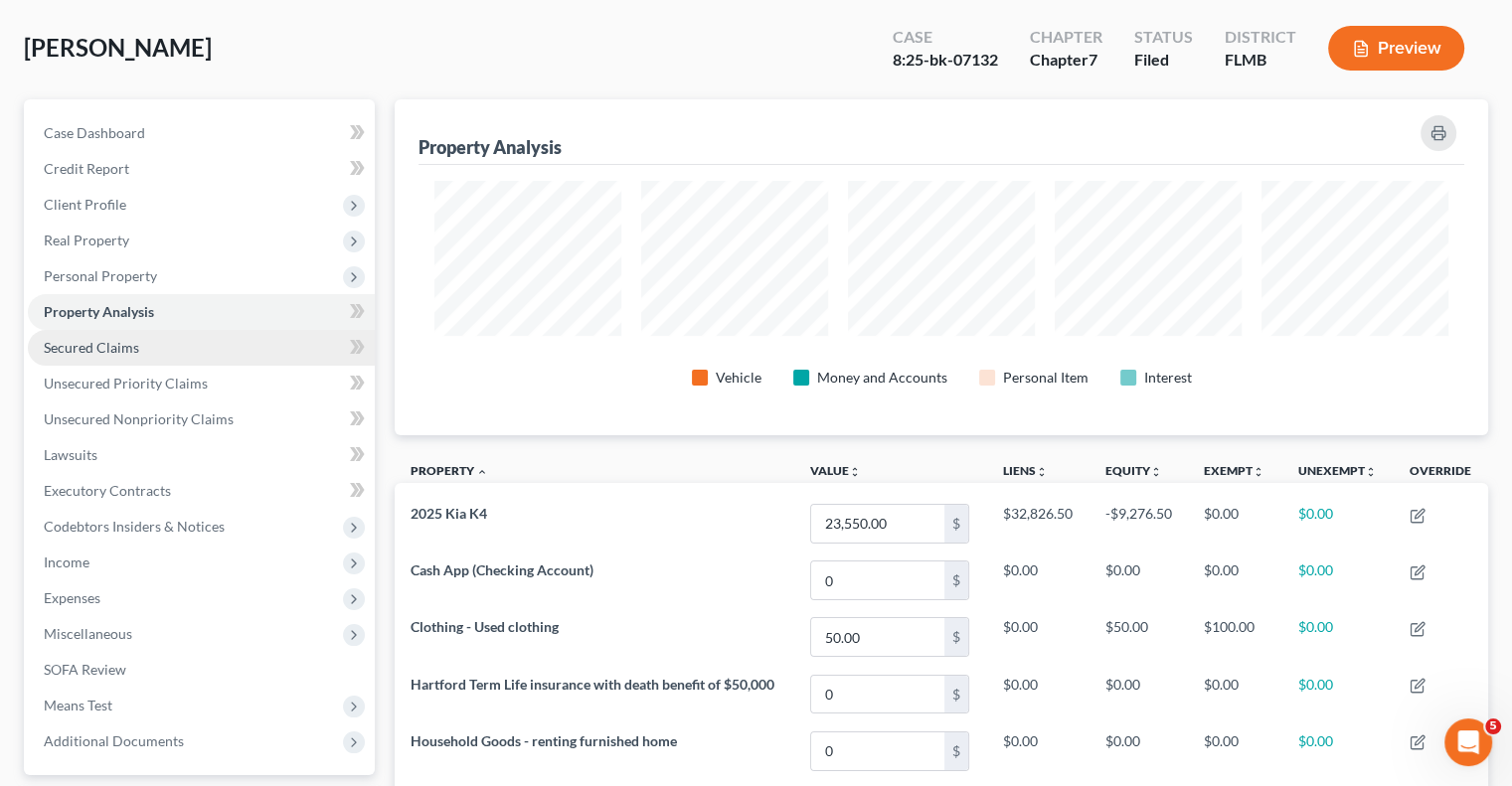
click at [115, 357] on link "Secured Claims" at bounding box center [201, 348] width 347 height 36
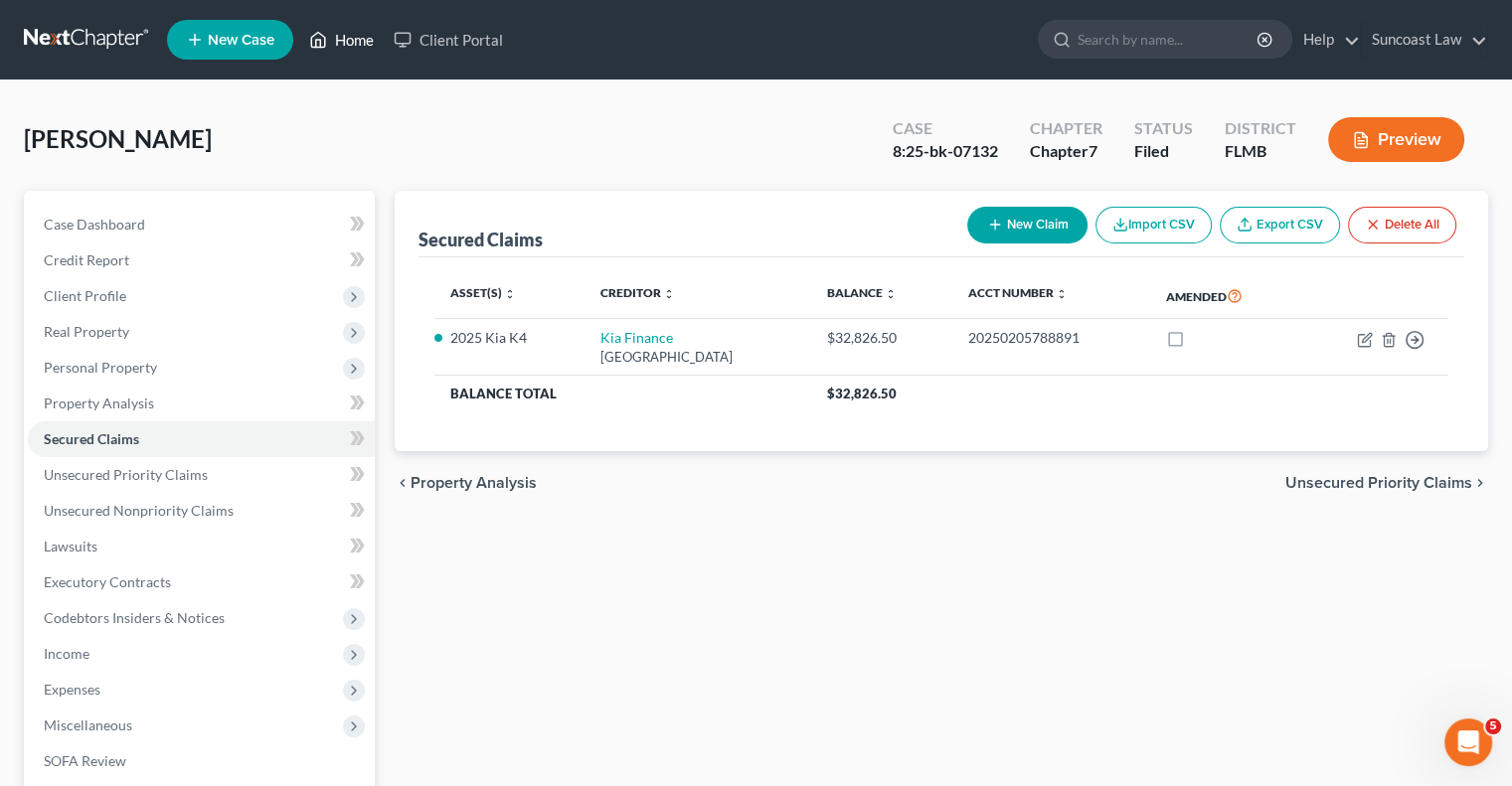
click at [359, 41] on link "Home" at bounding box center [341, 40] width 85 height 36
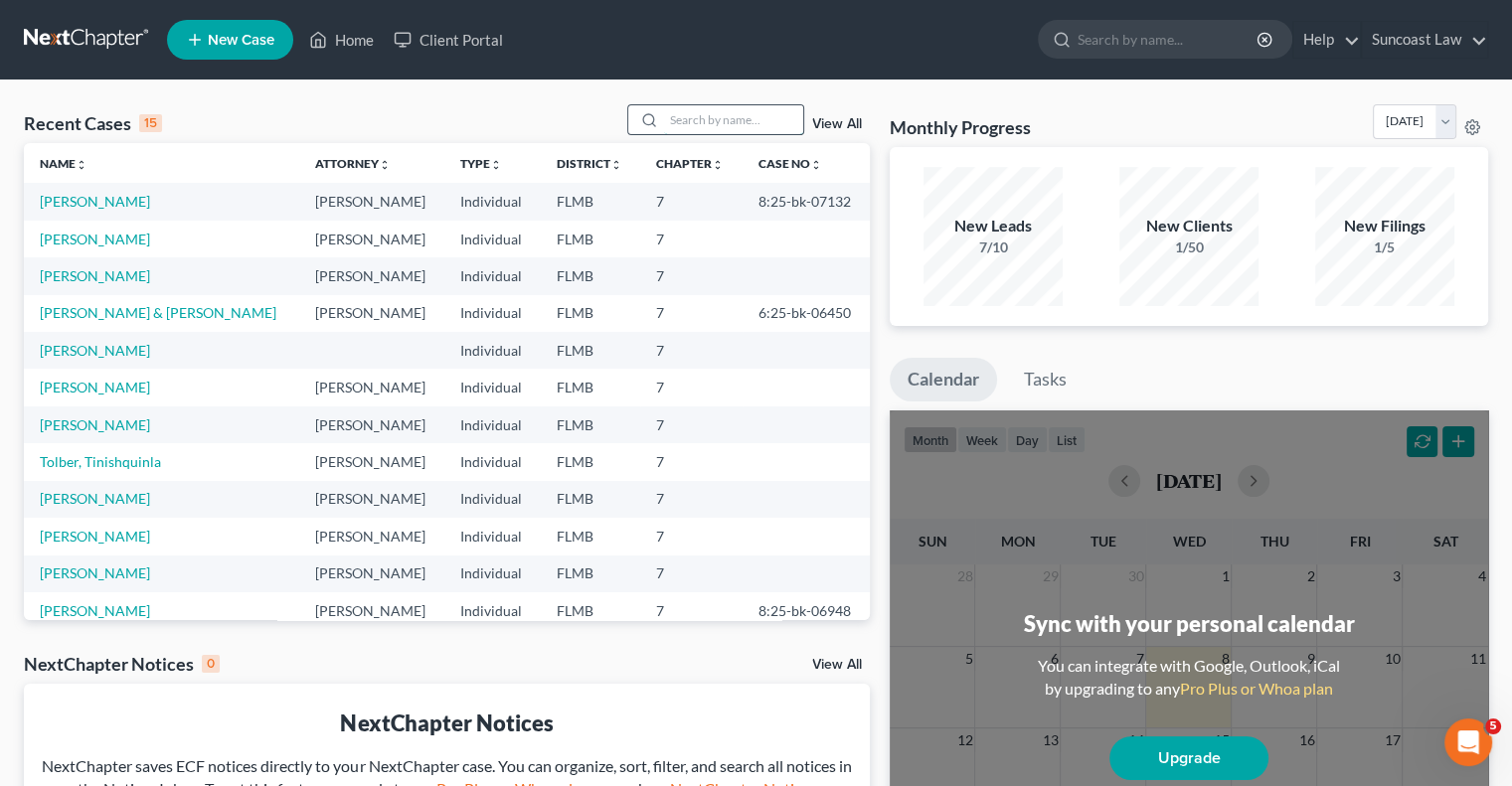
click at [746, 118] on input "search" at bounding box center [734, 119] width 139 height 29
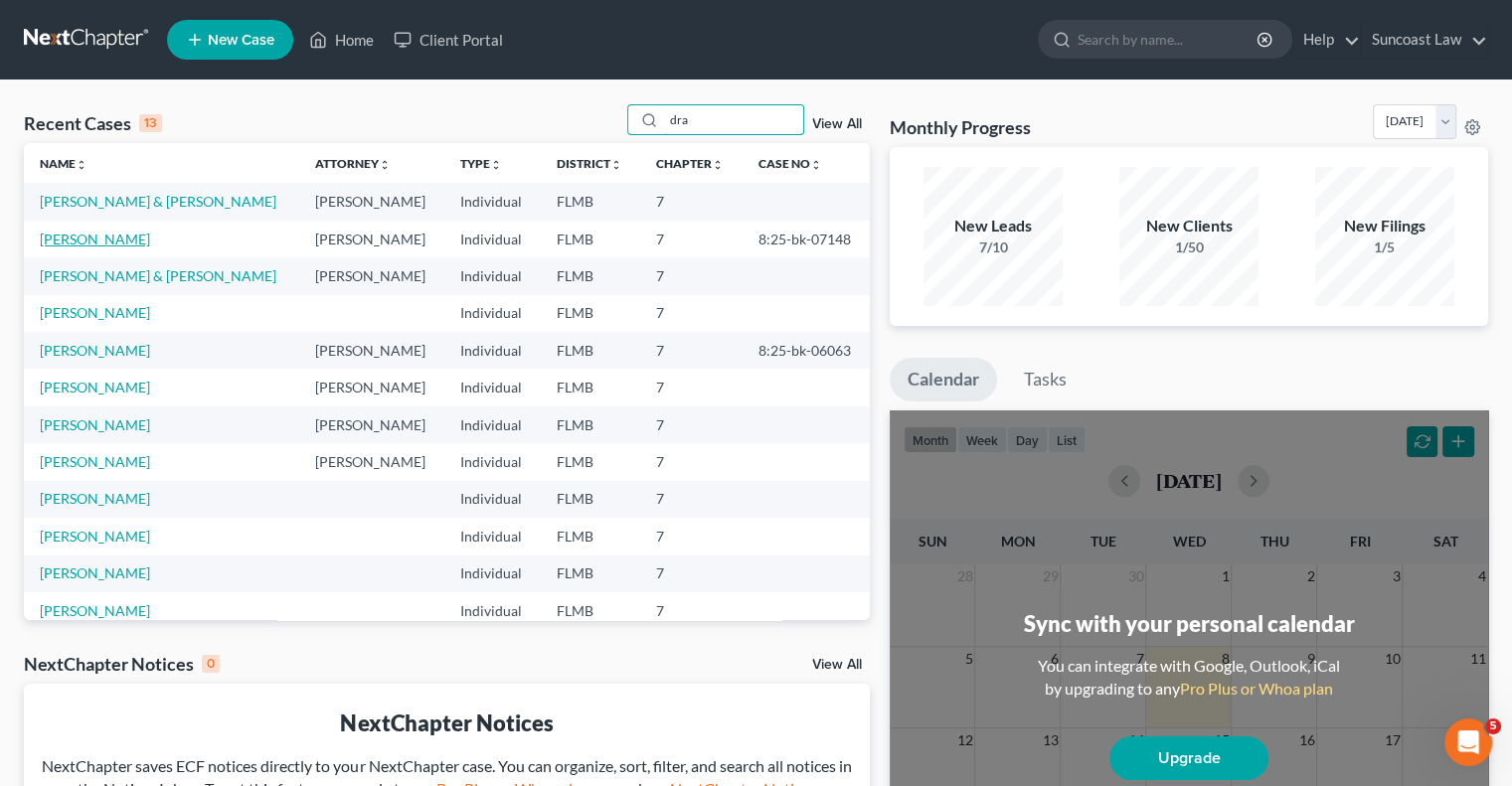
type input "dra"
click at [113, 241] on link "[PERSON_NAME]" at bounding box center [95, 239] width 110 height 17
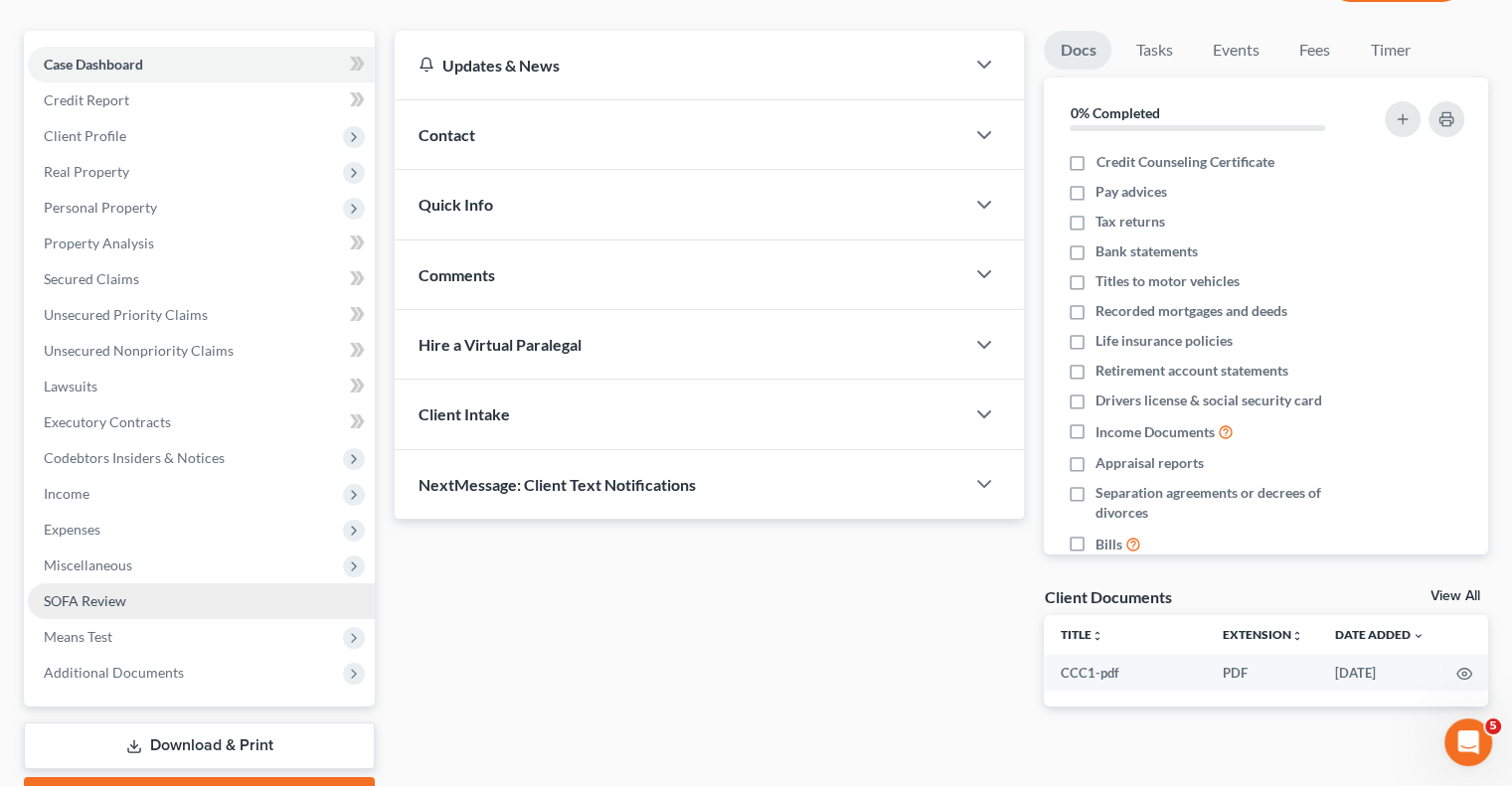
scroll to position [269, 0]
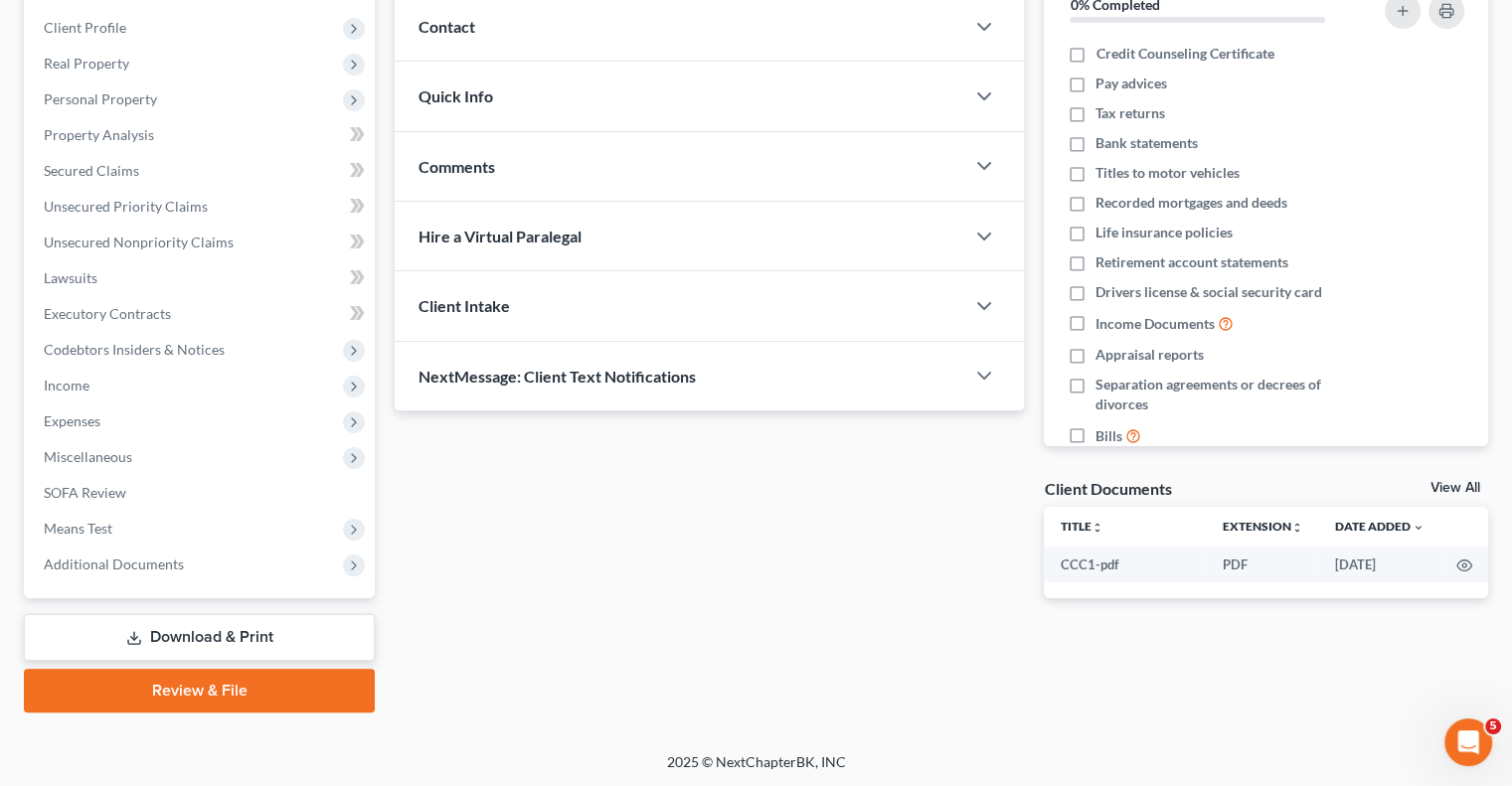
click at [230, 631] on link "Download & Print" at bounding box center [199, 637] width 351 height 47
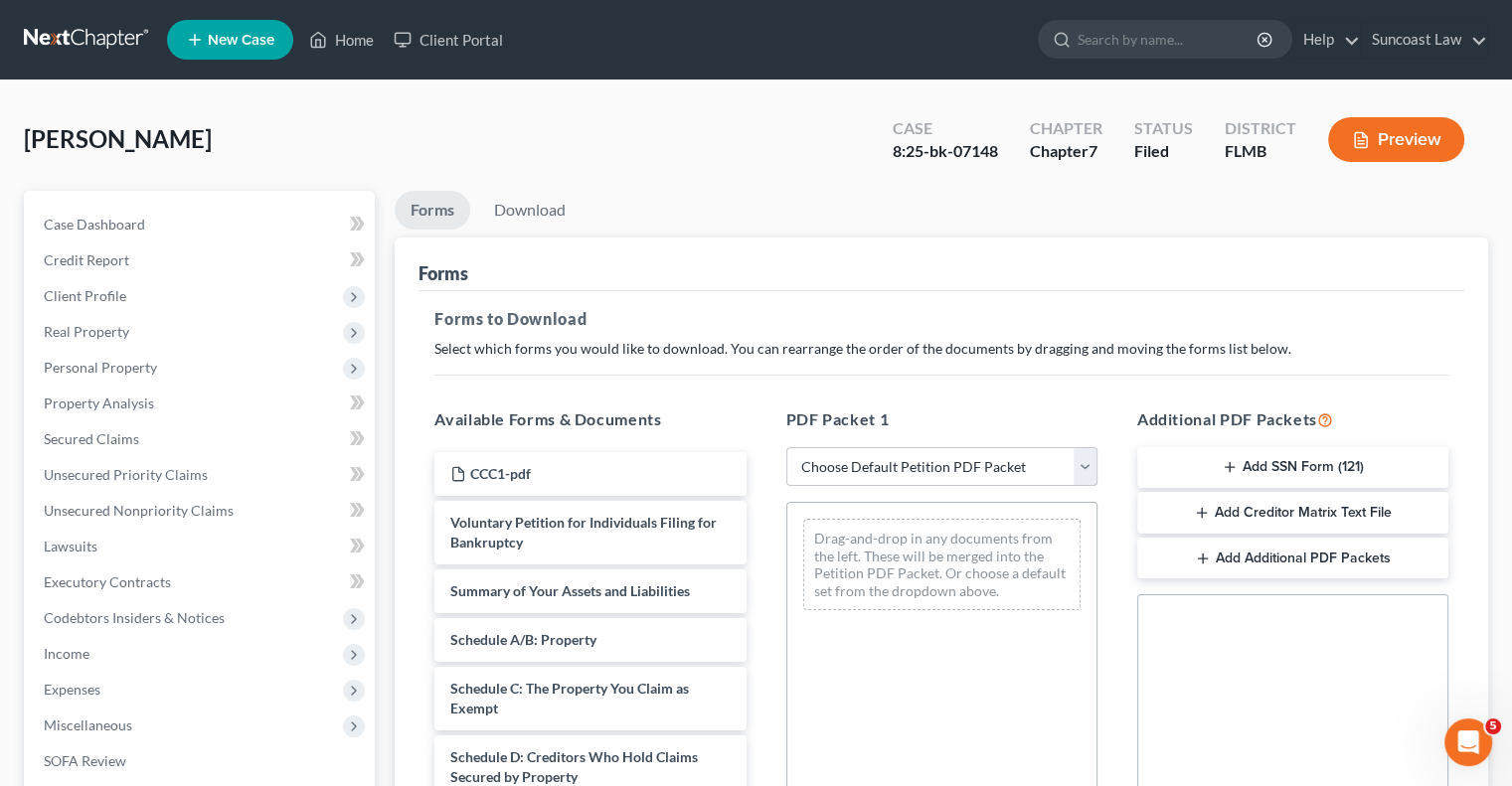
drag, startPoint x: 903, startPoint y: 472, endPoint x: 905, endPoint y: 483, distance: 11.2
click at [903, 472] on select "Choose Default Petition PDF Packet Complete Bankruptcy Petition (all forms and …" at bounding box center [942, 467] width 312 height 40
select select "0"
click at [786, 447] on select "Choose Default Petition PDF Packet Complete Bankruptcy Petition (all forms and …" at bounding box center [942, 467] width 312 height 40
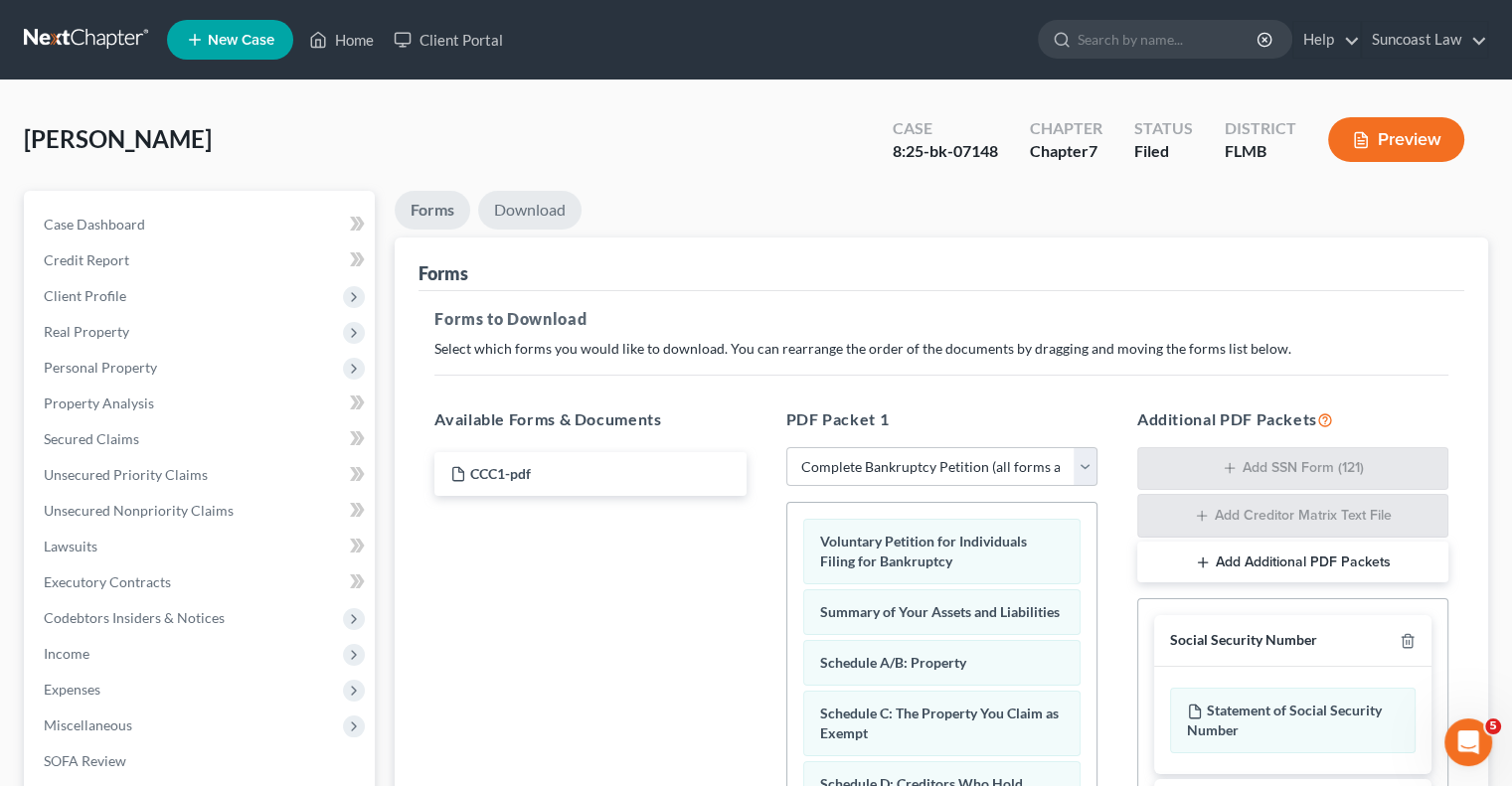
drag, startPoint x: 542, startPoint y: 214, endPoint x: 558, endPoint y: 259, distance: 47.8
click at [542, 214] on link "Download" at bounding box center [530, 210] width 104 height 39
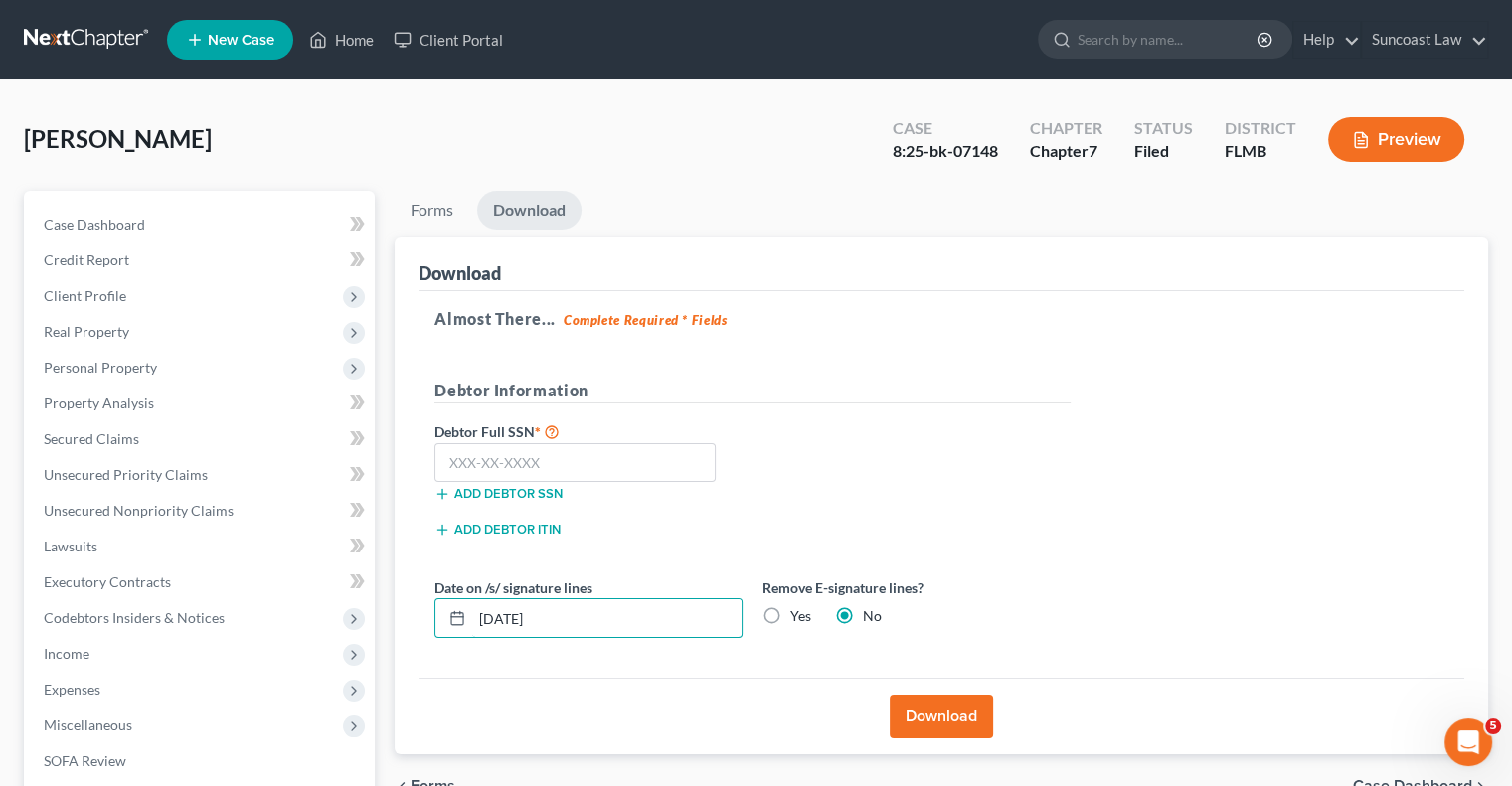
drag, startPoint x: 604, startPoint y: 606, endPoint x: 482, endPoint y: 561, distance: 130.0
click at [401, 607] on div "Download Almost There... Complete Required * Fields Debtor Information Debtor F…" at bounding box center [942, 496] width 1094 height 517
type input "[DATE]"
drag, startPoint x: 940, startPoint y: 710, endPoint x: 951, endPoint y: 701, distance: 14.2
click at [941, 710] on button "Download" at bounding box center [942, 716] width 104 height 44
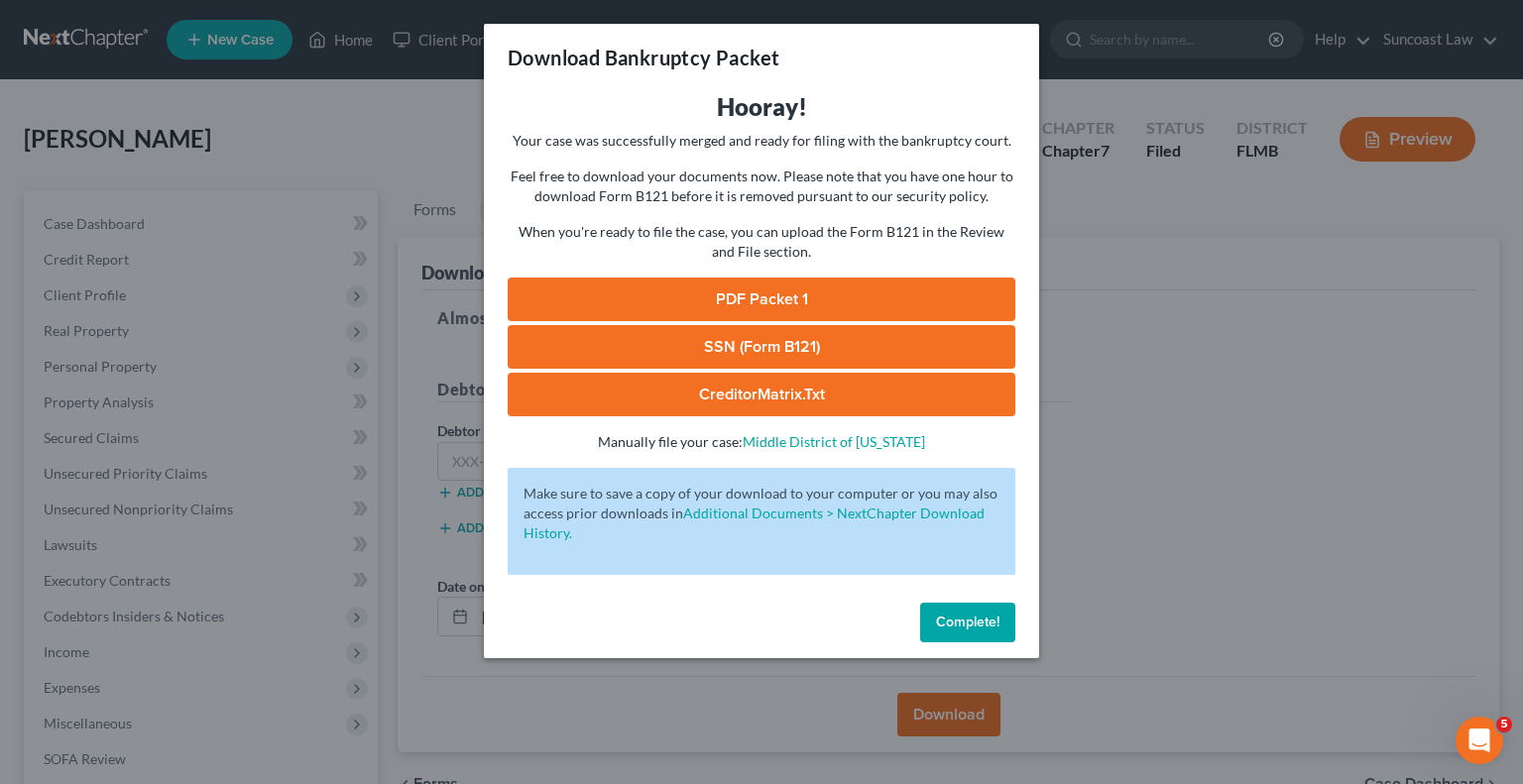
click at [730, 302] on link "PDF Packet 1" at bounding box center [761, 300] width 507 height 44
drag, startPoint x: 969, startPoint y: 616, endPoint x: 906, endPoint y: 767, distance: 163.6
click at [970, 616] on span "Complete!" at bounding box center [968, 621] width 64 height 17
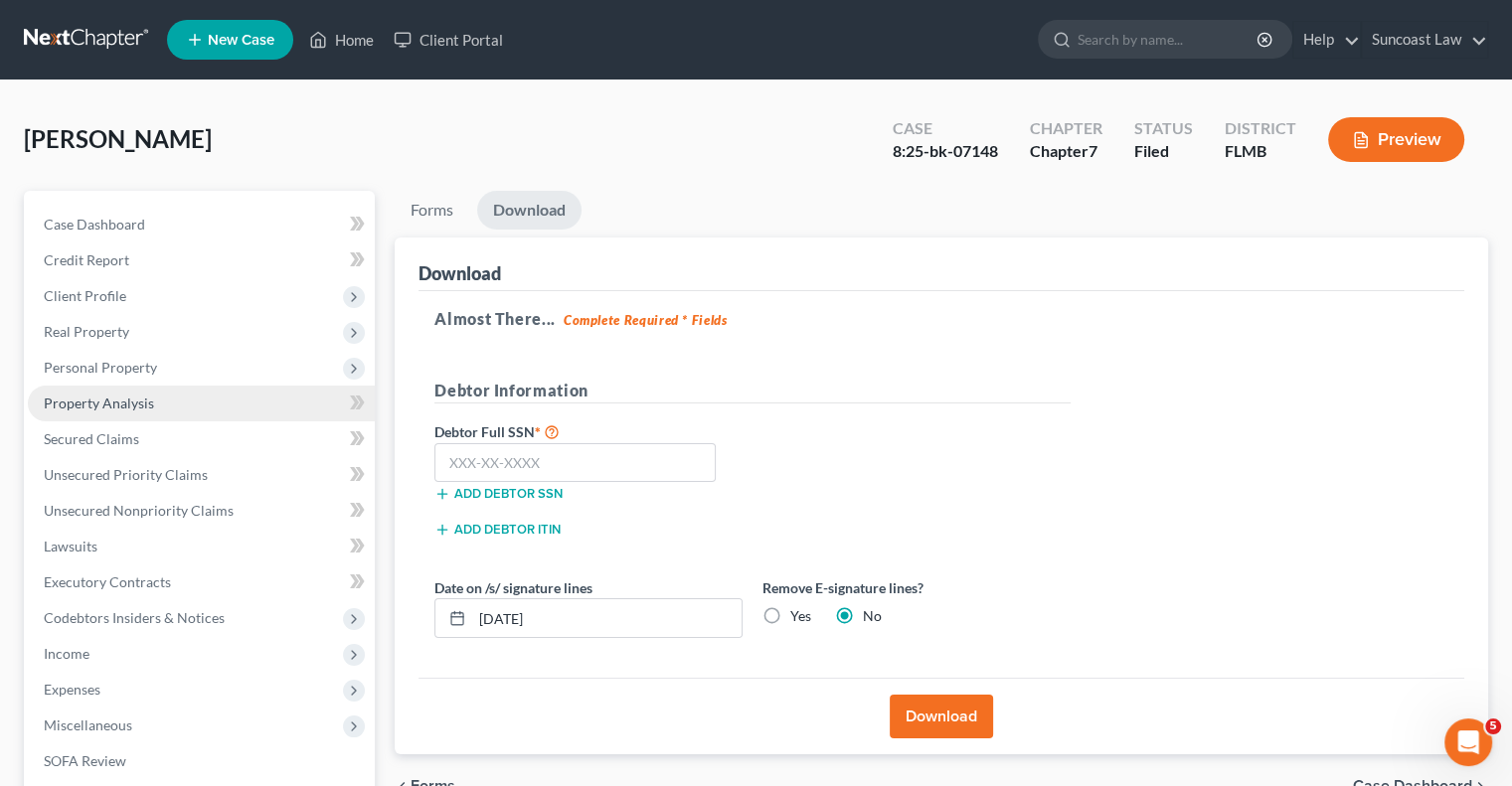
click at [115, 406] on span "Property Analysis" at bounding box center [99, 403] width 110 height 17
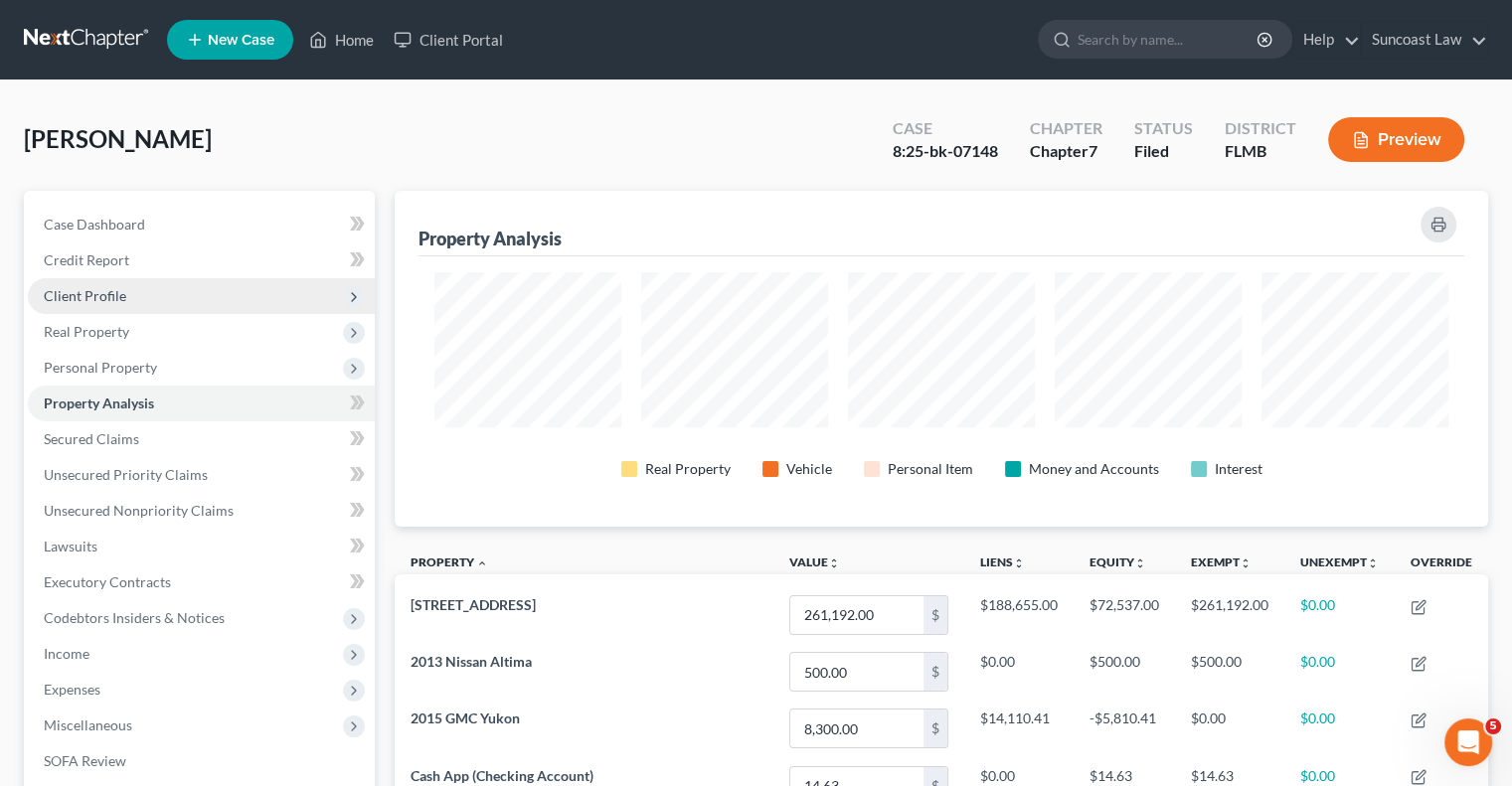
click at [108, 295] on span "Client Profile" at bounding box center [85, 295] width 83 height 17
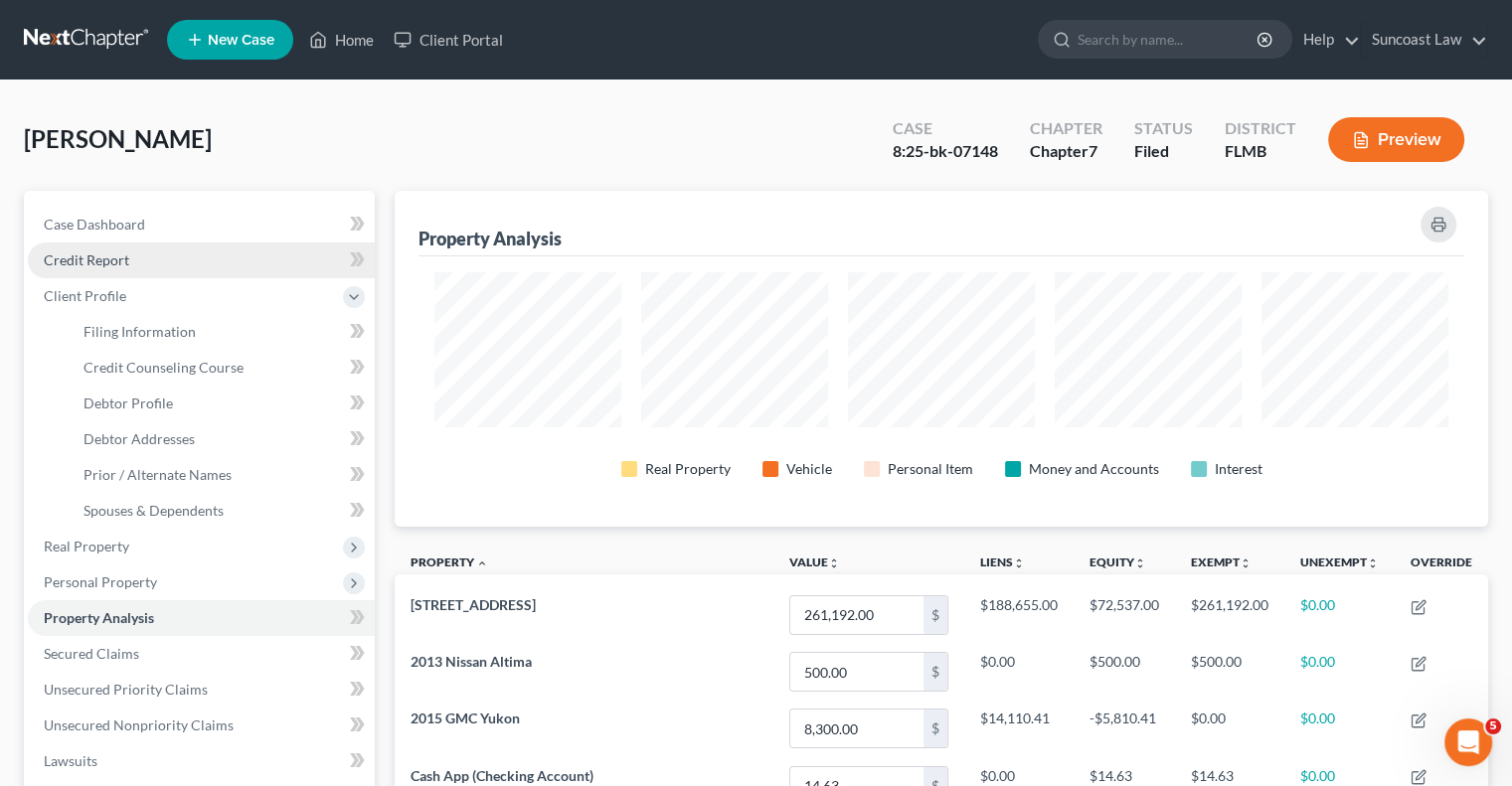
click at [115, 262] on span "Credit Report" at bounding box center [87, 260] width 86 height 17
